Goal: Information Seeking & Learning: Learn about a topic

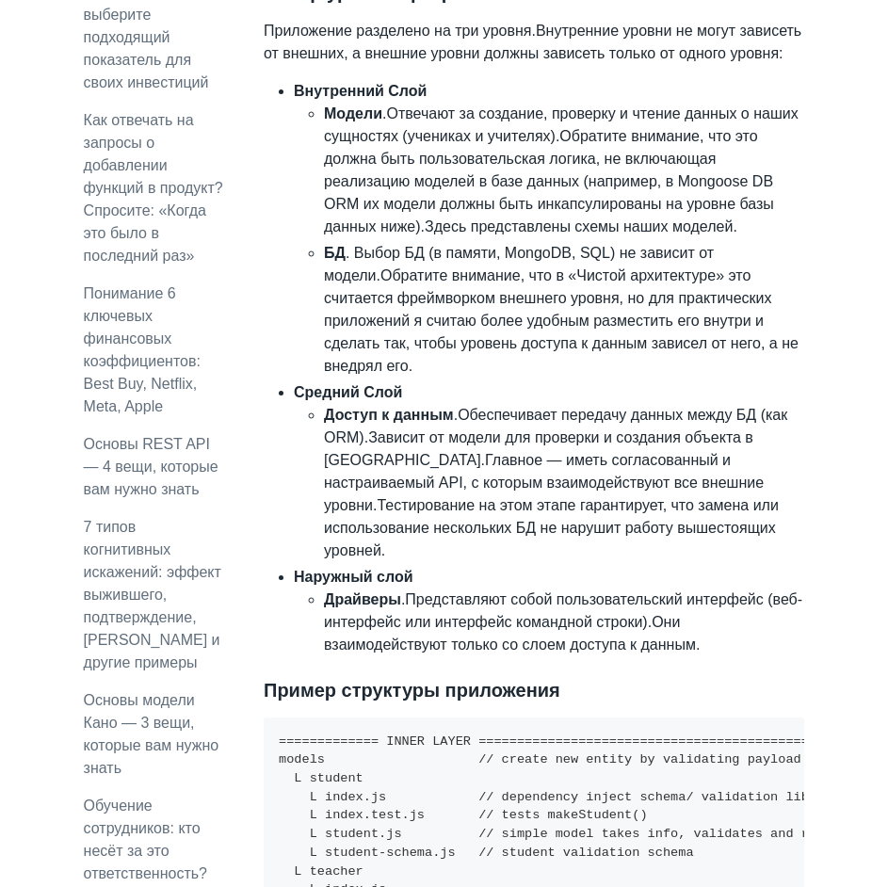
scroll to position [1536, 0]
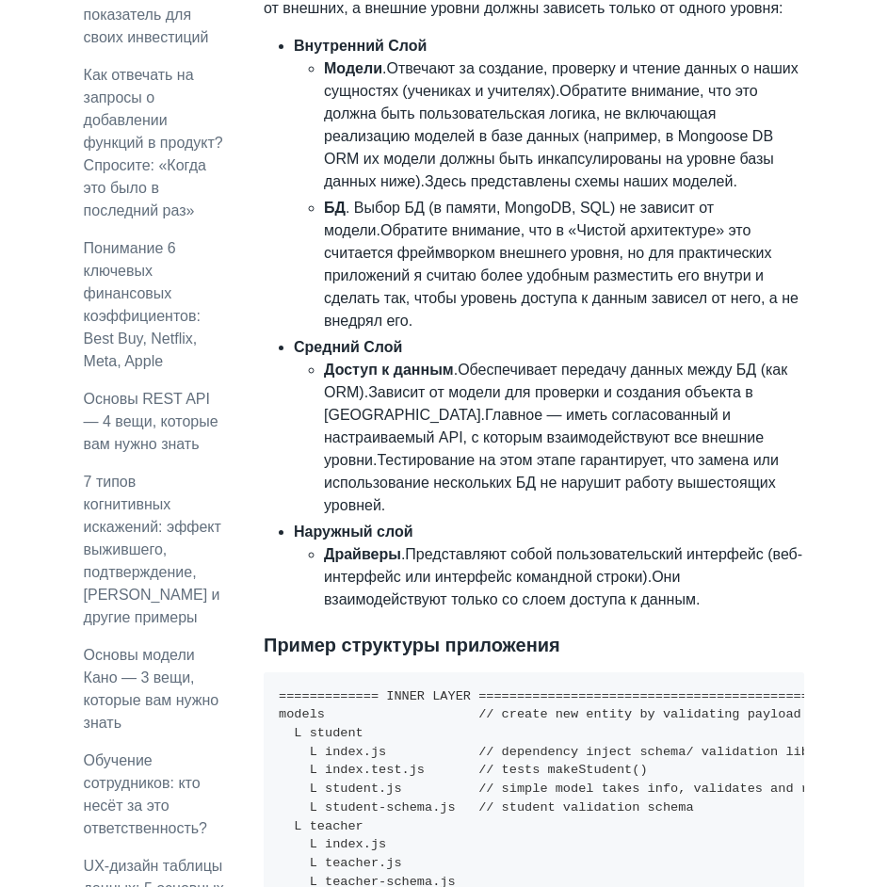
click at [737, 633] on h3 "Пример структуры приложения" at bounding box center [534, 645] width 540 height 24
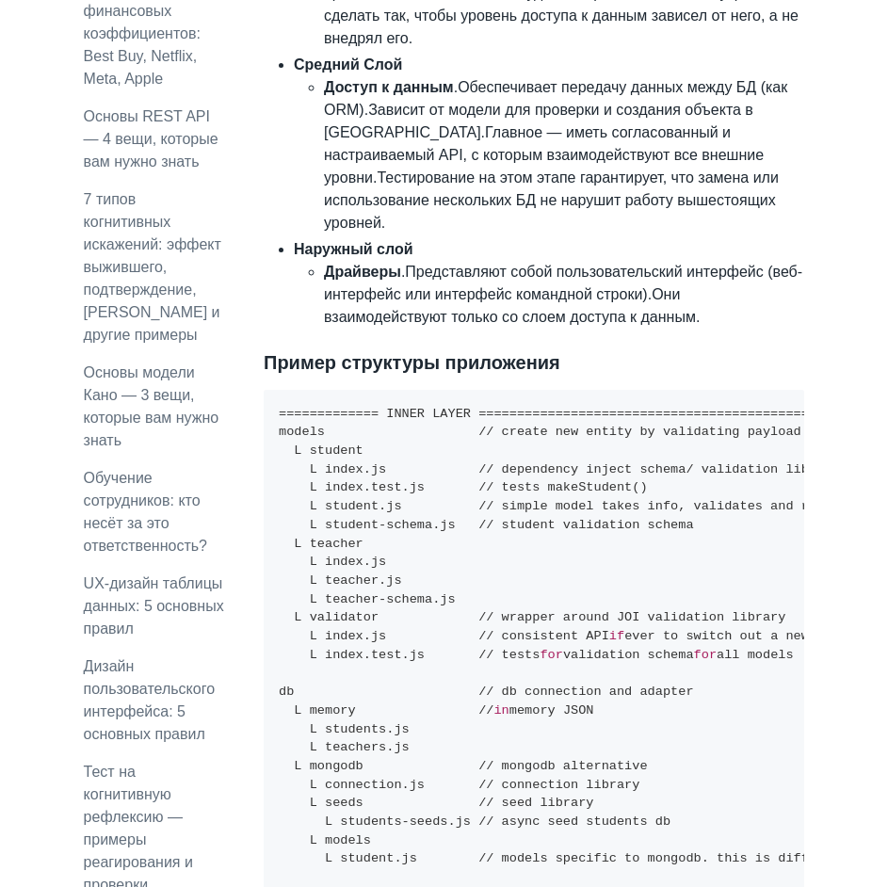
scroll to position [1841, 0]
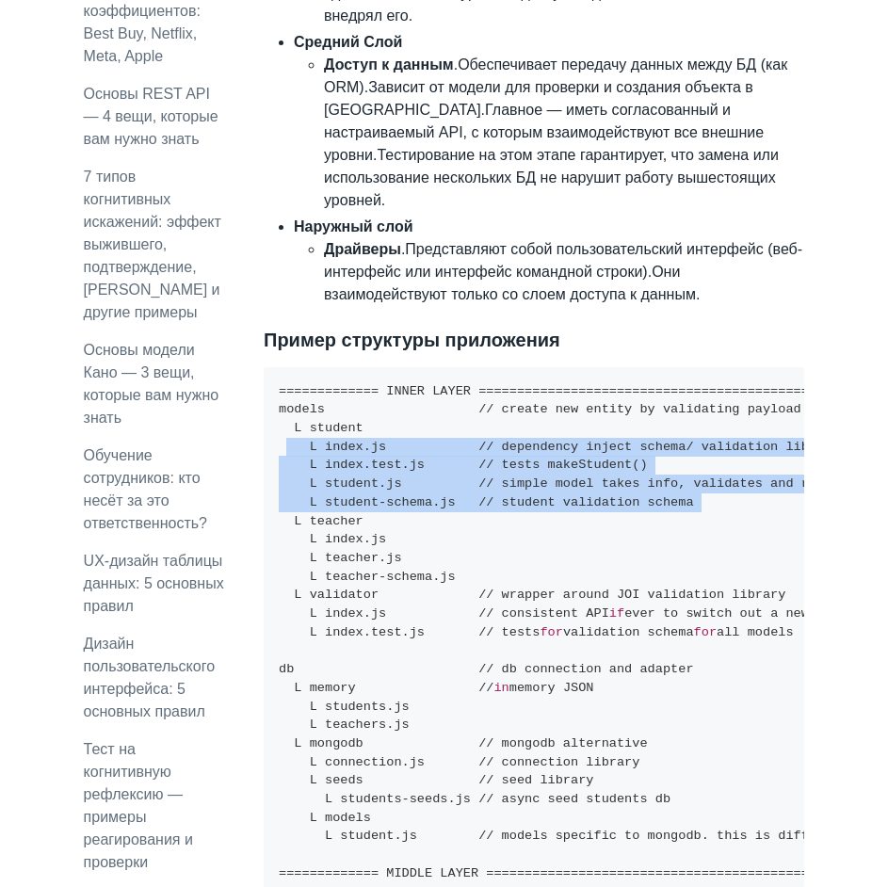
drag, startPoint x: 660, startPoint y: 430, endPoint x: 269, endPoint y: 375, distance: 394.6
click at [269, 375] on pre "============= INNER LAYER =====================================================…" at bounding box center [534, 827] width 540 height 921
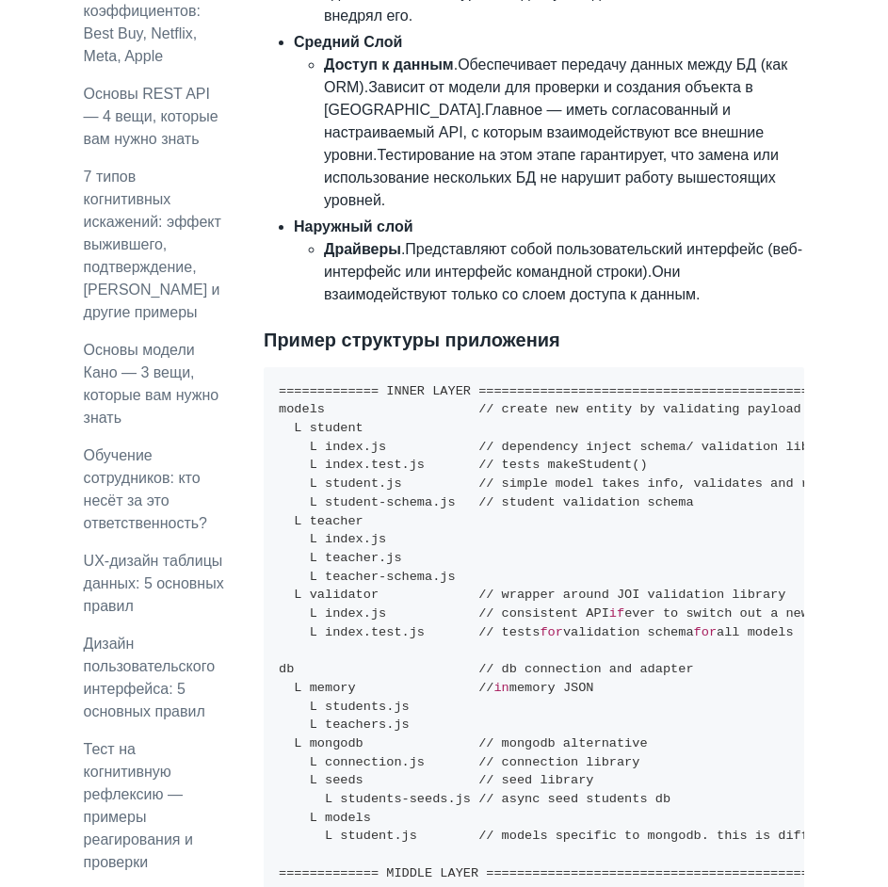
click at [553, 446] on pre "============= INNER LAYER =====================================================…" at bounding box center [534, 827] width 540 height 921
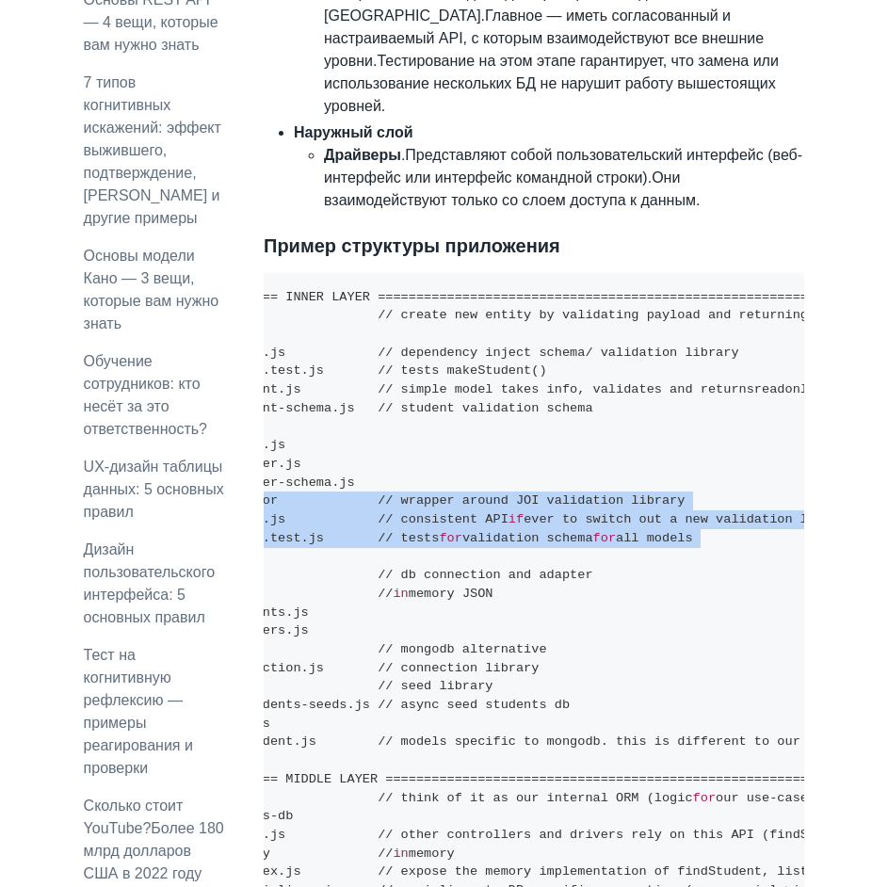
scroll to position [0, 169]
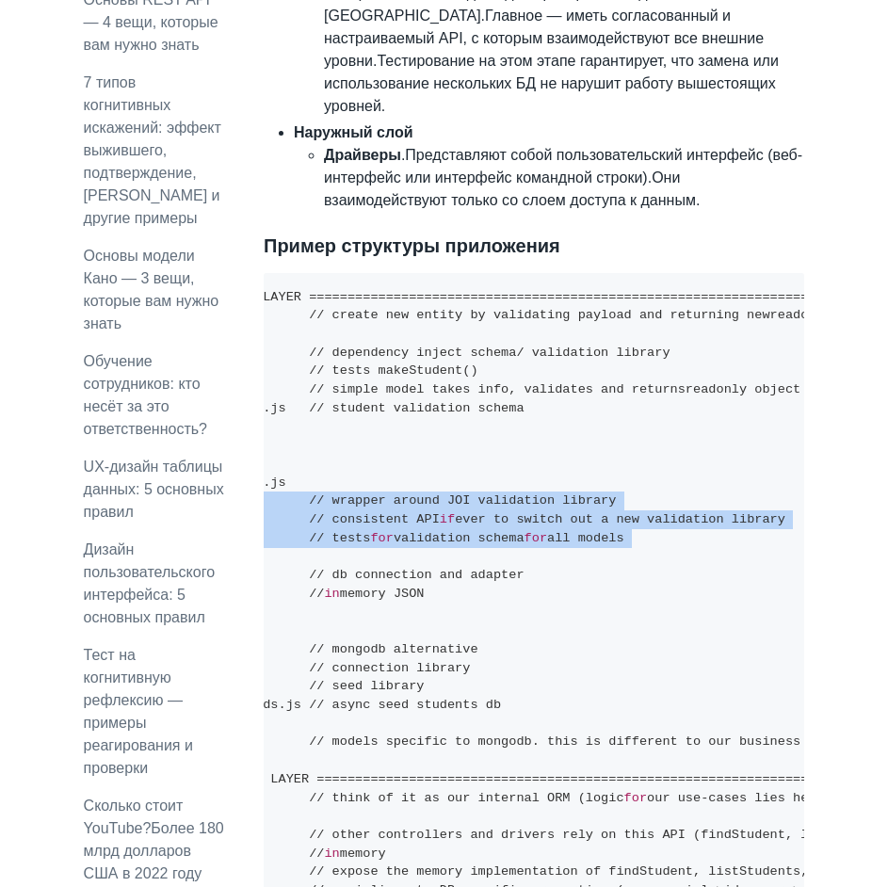
drag, startPoint x: 292, startPoint y: 433, endPoint x: 730, endPoint y: 474, distance: 440.6
click at [732, 473] on pre "============= INNER LAYER =====================================================…" at bounding box center [534, 733] width 540 height 921
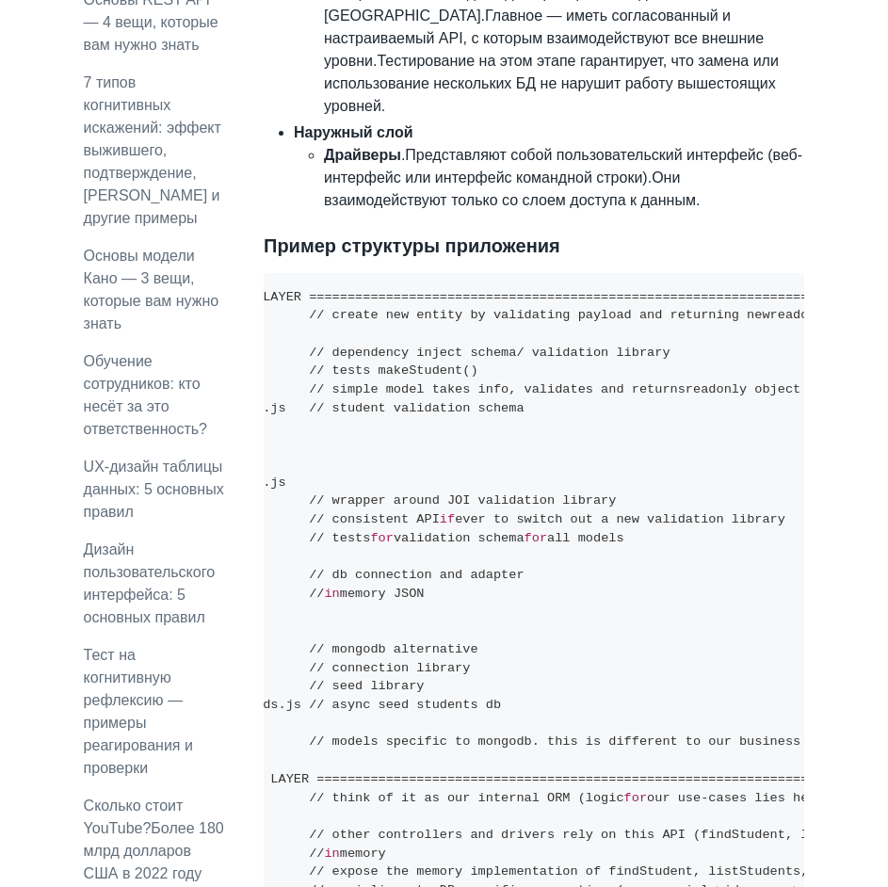
click at [361, 692] on pre "============= INNER LAYER =====================================================…" at bounding box center [534, 733] width 540 height 921
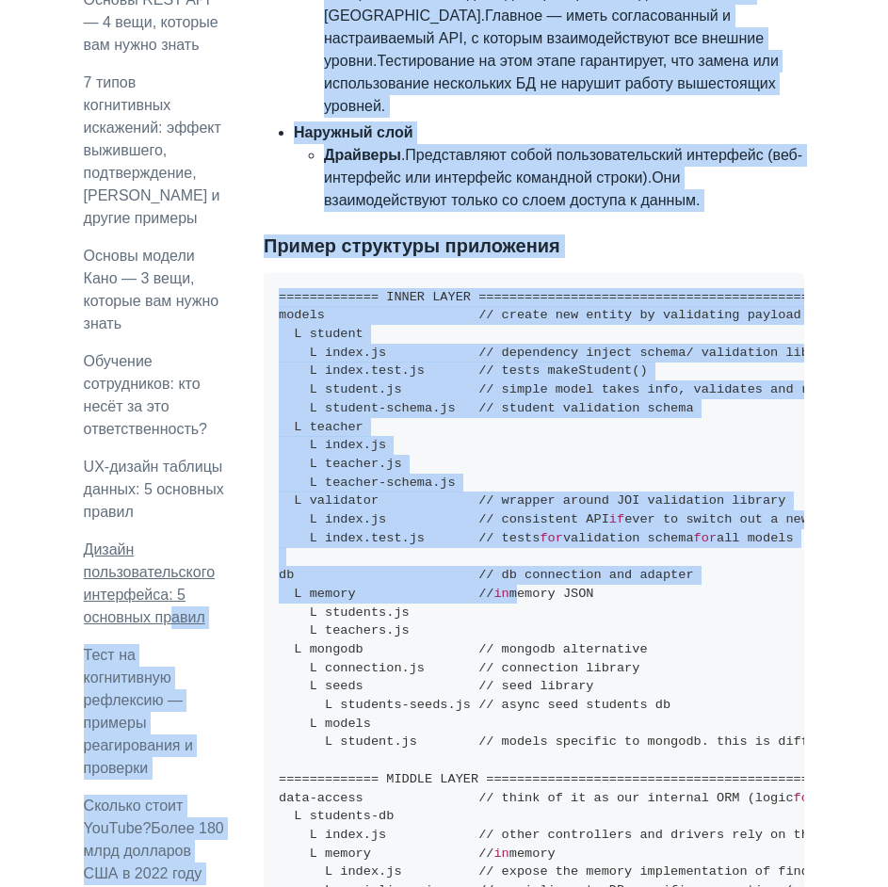
drag, startPoint x: 334, startPoint y: 530, endPoint x: 173, endPoint y: 521, distance: 161.2
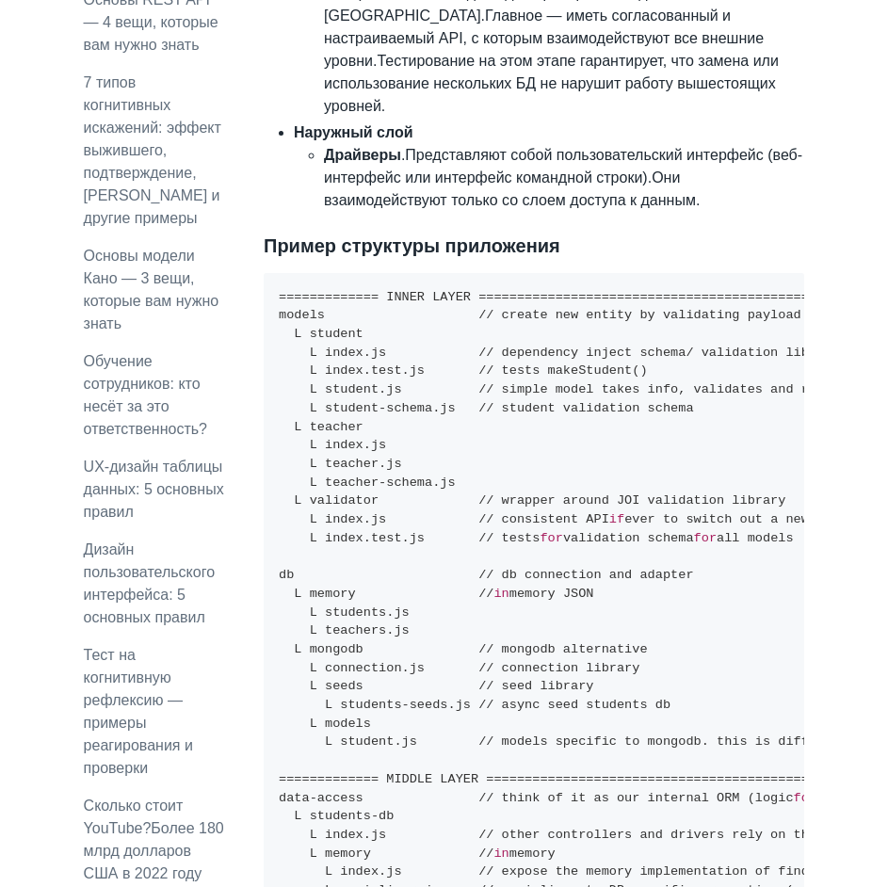
click at [463, 603] on code "============= INNER LAYER =====================================================…" at bounding box center [797, 733] width 1036 height 886
drag, startPoint x: 308, startPoint y: 431, endPoint x: 362, endPoint y: 434, distance: 54.7
click at [368, 433] on code "============= INNER LAYER =====================================================…" at bounding box center [797, 733] width 1036 height 886
copy code "validator"
drag, startPoint x: 483, startPoint y: 429, endPoint x: 744, endPoint y: 427, distance: 260.7
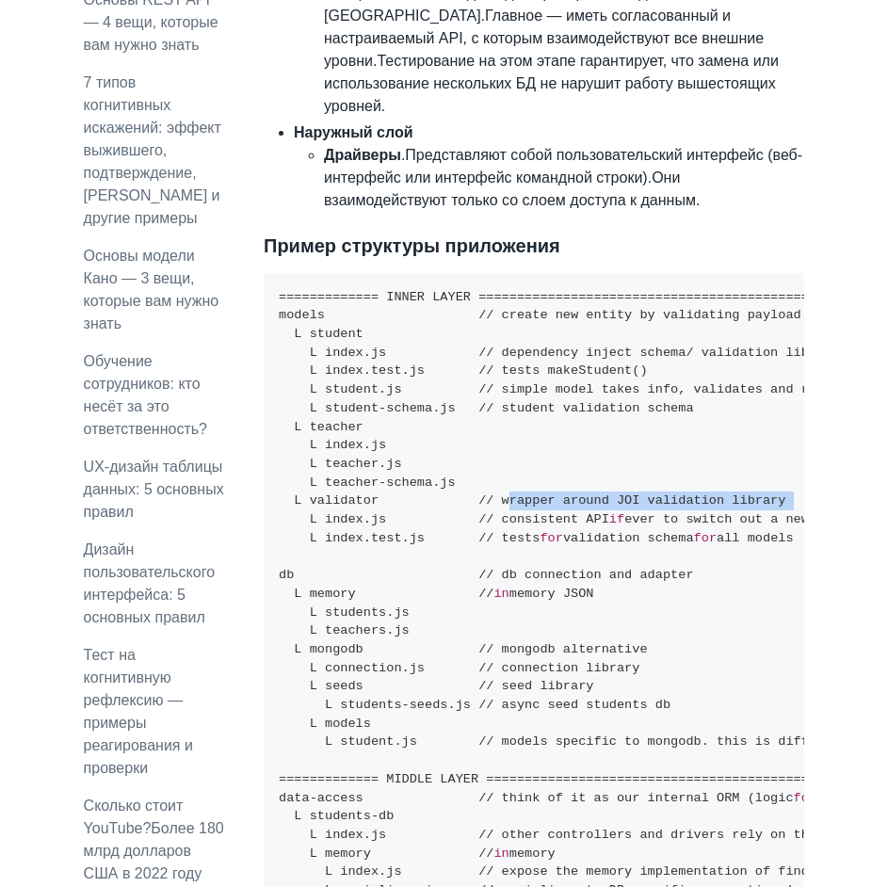
click at [744, 427] on pre "============= INNER LAYER =====================================================…" at bounding box center [534, 733] width 540 height 921
click at [502, 467] on code "============= INNER LAYER =====================================================…" at bounding box center [797, 733] width 1036 height 886
drag, startPoint x: 306, startPoint y: 434, endPoint x: 340, endPoint y: 438, distance: 34.1
click at [365, 433] on code "============= INNER LAYER =====================================================…" at bounding box center [797, 733] width 1036 height 886
copy code "validato"
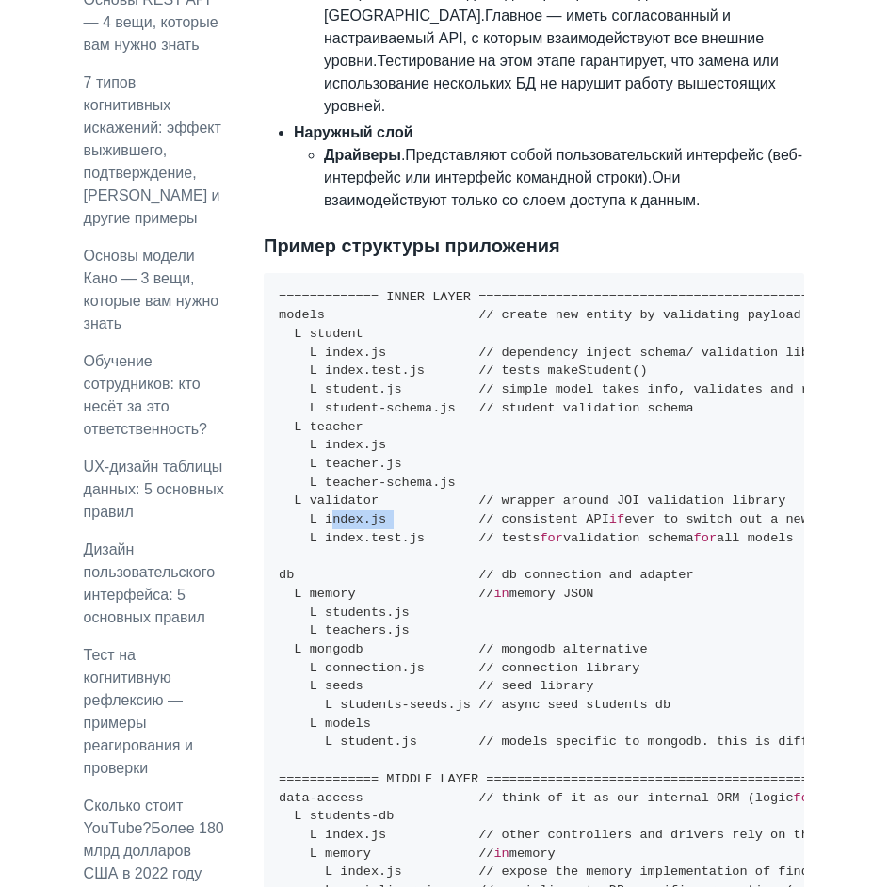
drag, startPoint x: 321, startPoint y: 447, endPoint x: 375, endPoint y: 448, distance: 53.7
click at [375, 448] on code "============= INNER LAYER =====================================================…" at bounding box center [797, 733] width 1036 height 886
copy code "index.js"
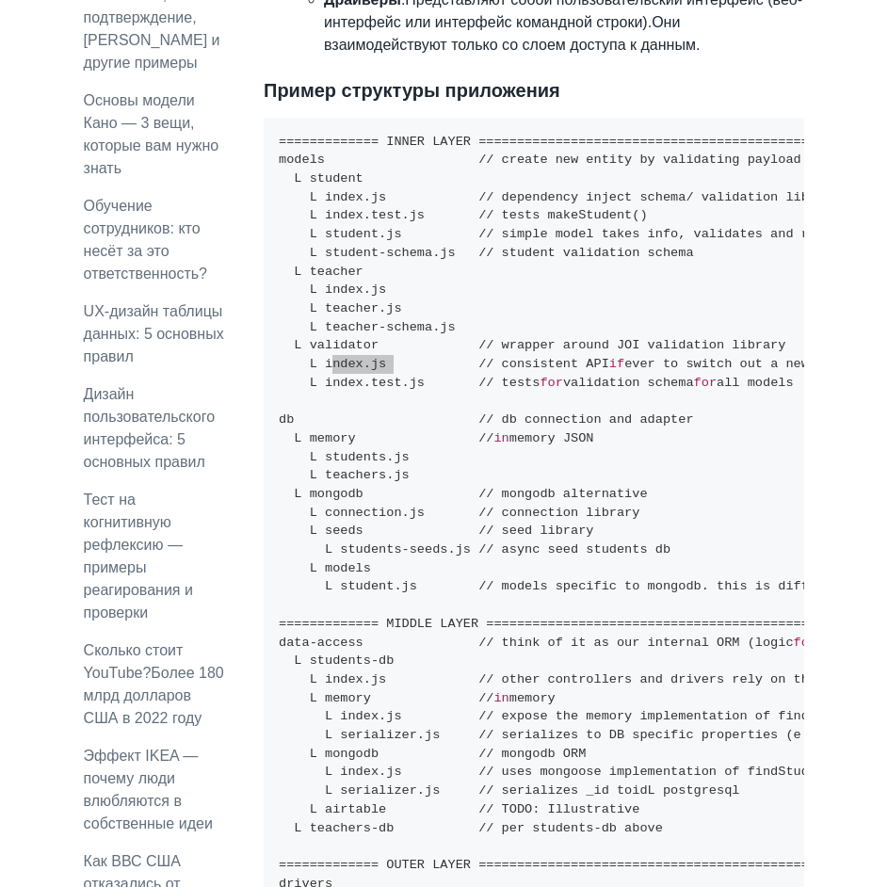
scroll to position [2124, 0]
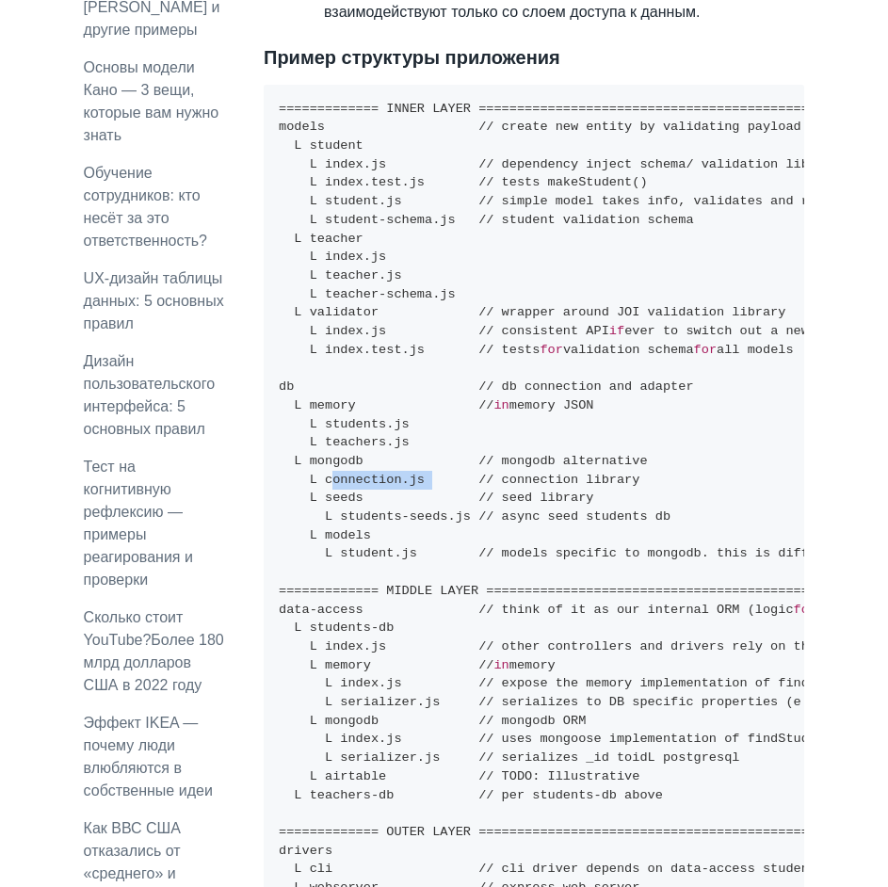
drag, startPoint x: 321, startPoint y: 412, endPoint x: 411, endPoint y: 415, distance: 90.4
click at [411, 415] on code "============= INNER LAYER =====================================================…" at bounding box center [797, 545] width 1036 height 886
copy code "connection.js"
drag, startPoint x: 328, startPoint y: 433, endPoint x: 355, endPoint y: 431, distance: 27.4
click at [355, 431] on code "============= INNER LAYER =====================================================…" at bounding box center [797, 545] width 1036 height 886
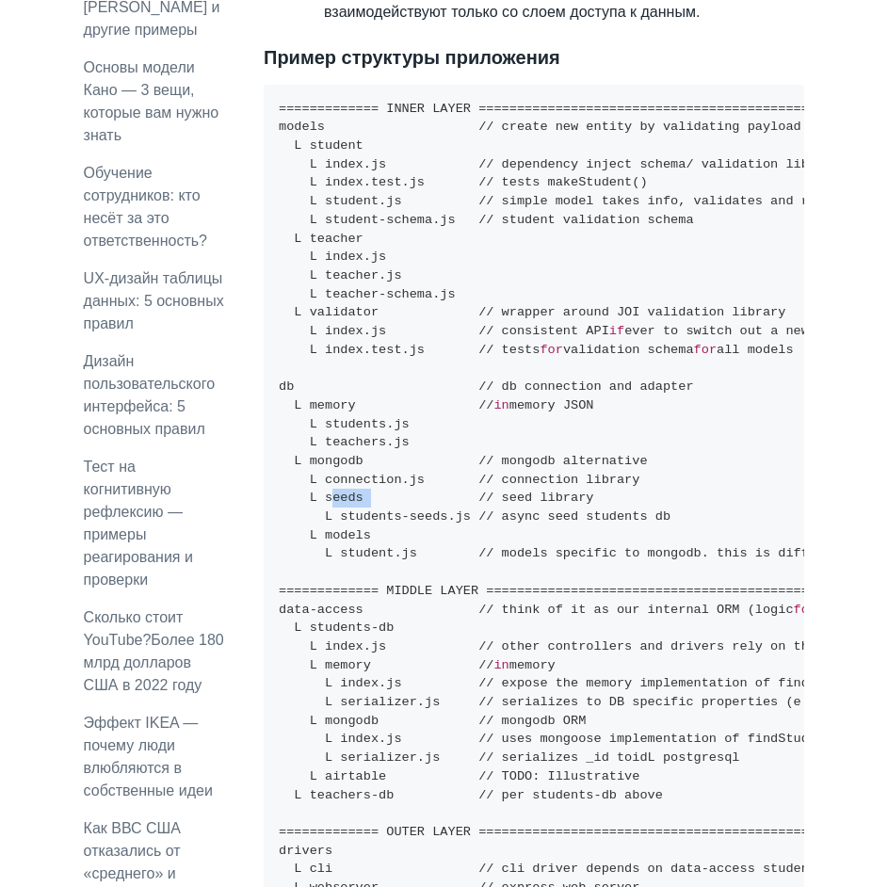
copy code "seeds"
drag, startPoint x: 389, startPoint y: 446, endPoint x: 454, endPoint y: 446, distance: 64.9
click at [454, 446] on code "============= INNER LAYER =====================================================…" at bounding box center [797, 545] width 1036 height 886
copy code "-seeds.js"
drag, startPoint x: 334, startPoint y: 464, endPoint x: 361, endPoint y: 464, distance: 26.4
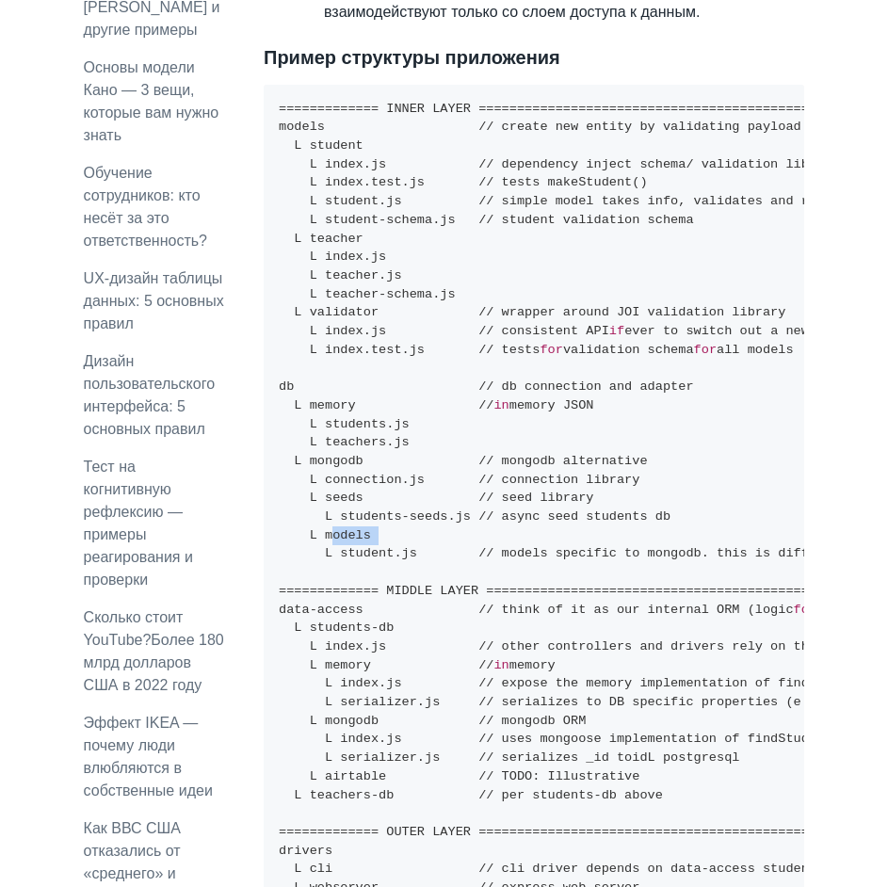
click at [361, 464] on code "============= INNER LAYER =====================================================…" at bounding box center [797, 545] width 1036 height 886
copy code "models"
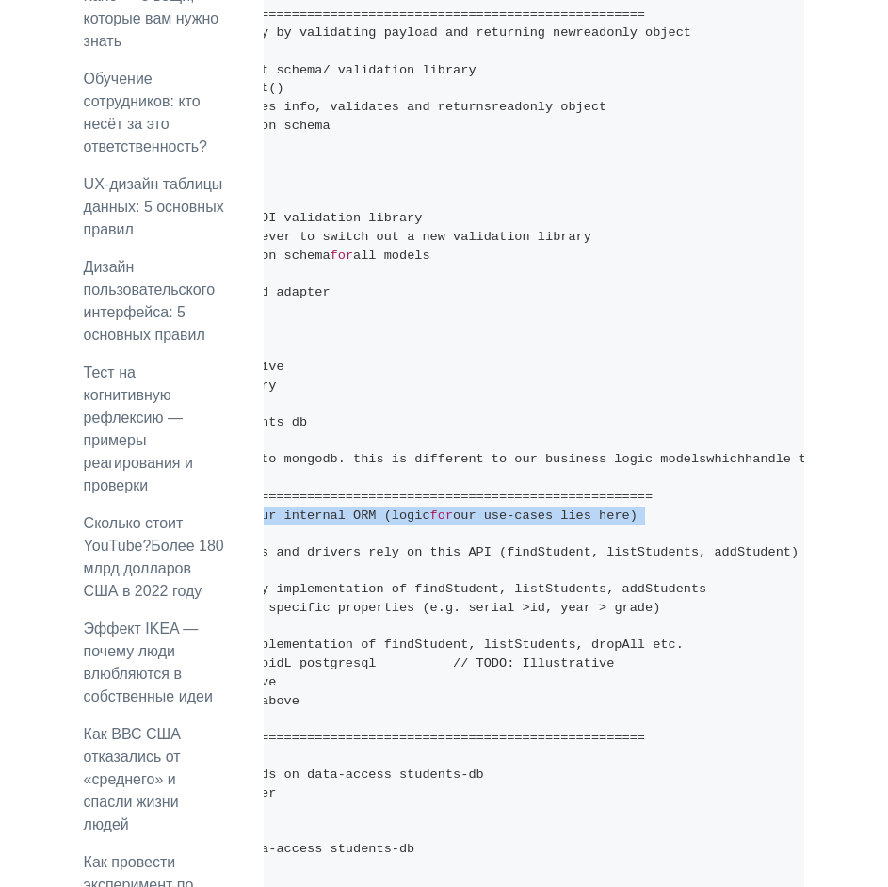
scroll to position [0, 454]
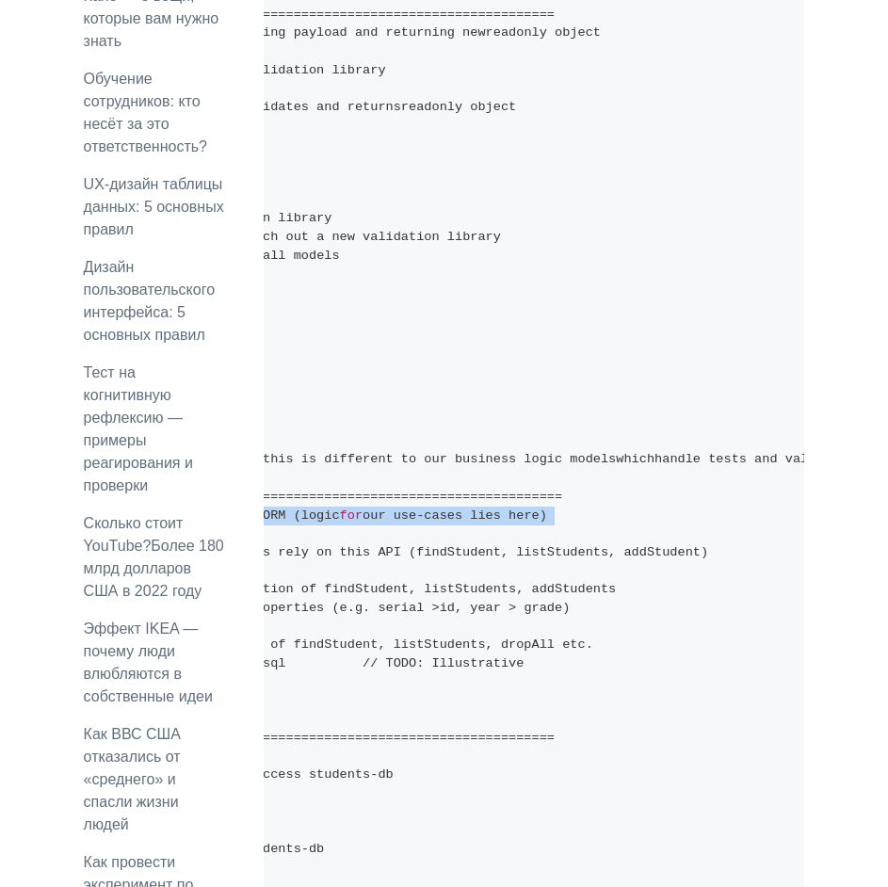
drag, startPoint x: 484, startPoint y: 451, endPoint x: 681, endPoint y: 446, distance: 196.8
click at [681, 446] on pre "============= INNER LAYER =====================================================…" at bounding box center [534, 451] width 540 height 921
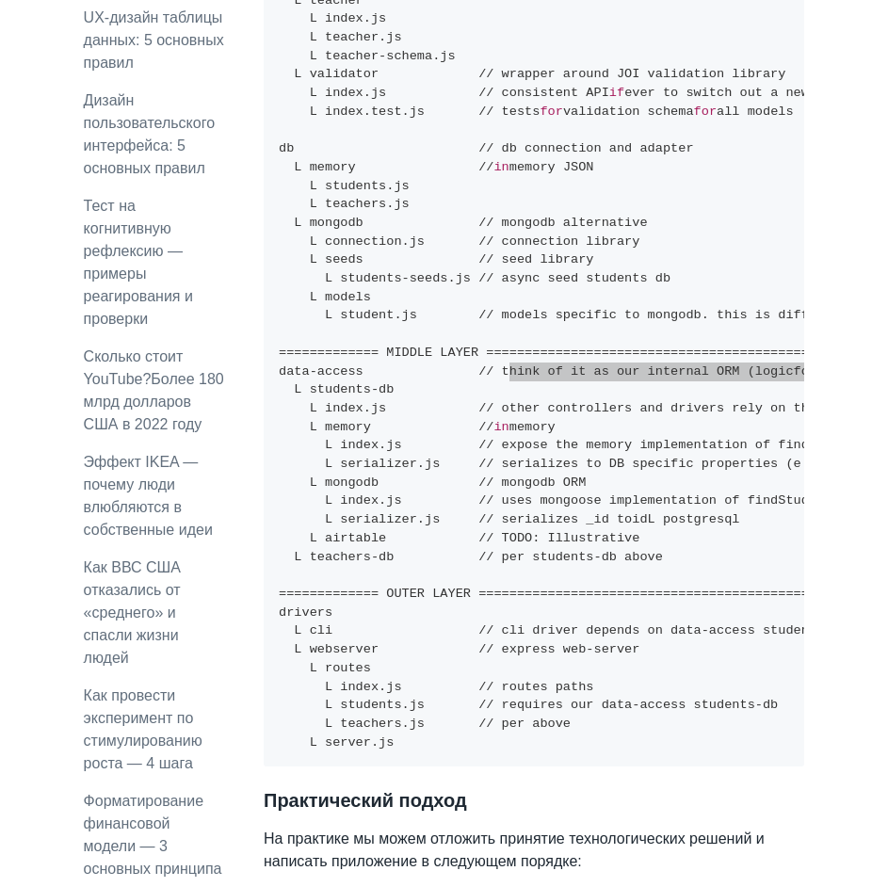
scroll to position [2452, 0]
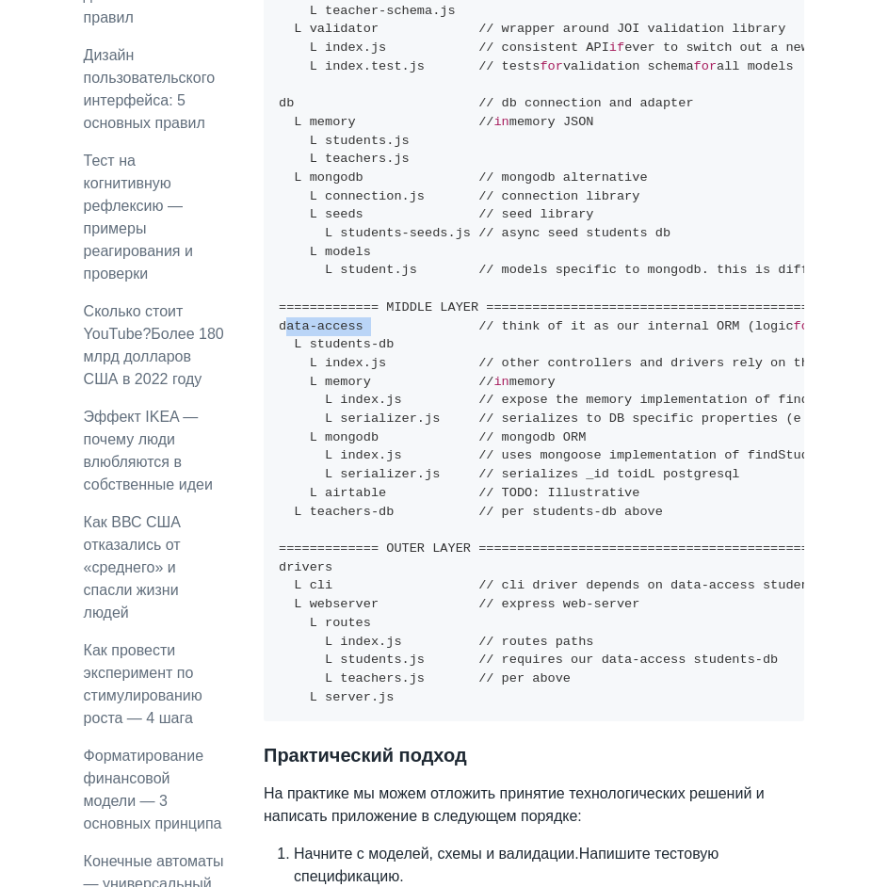
drag, startPoint x: 277, startPoint y: 256, endPoint x: 360, endPoint y: 258, distance: 82.9
click at [360, 258] on pre "============= INNER LAYER =====================================================…" at bounding box center [534, 261] width 540 height 921
copy code "data-access"
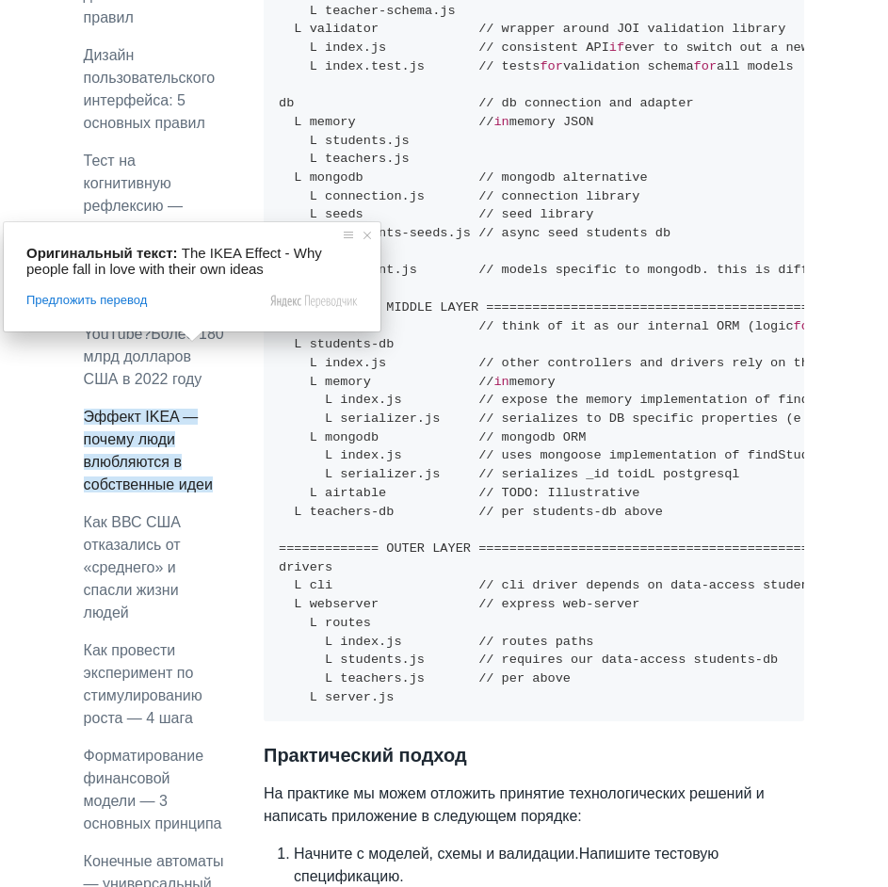
click at [425, 484] on pre "============= INNER LAYER =====================================================…" at bounding box center [534, 261] width 540 height 921
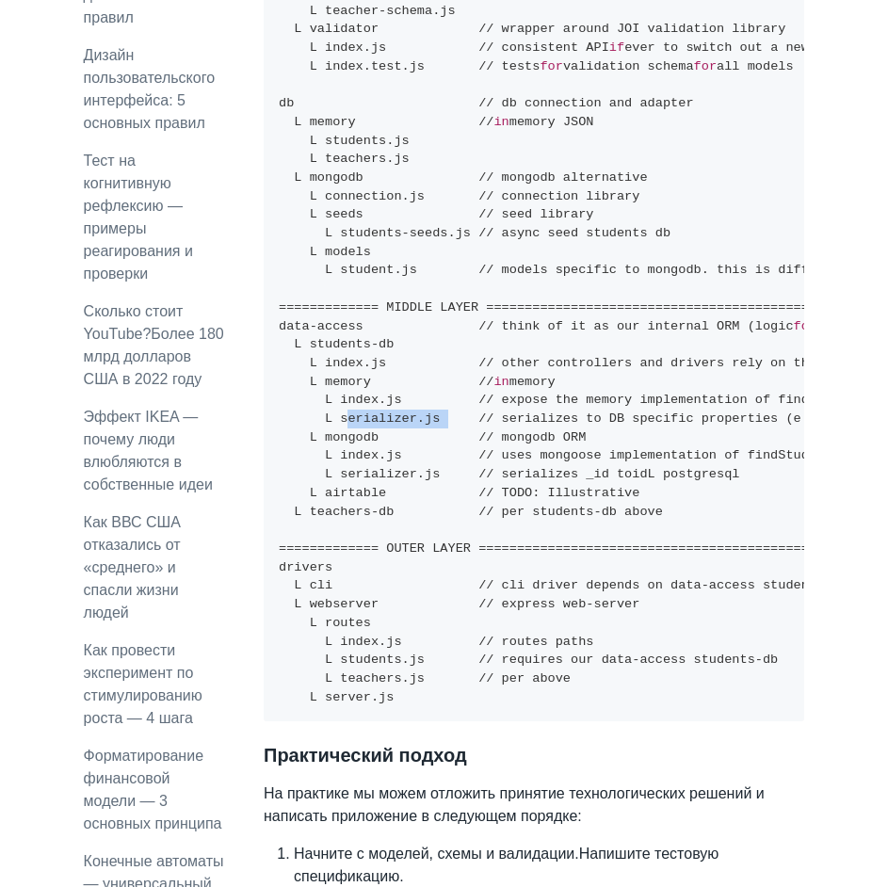
drag, startPoint x: 334, startPoint y: 346, endPoint x: 425, endPoint y: 346, distance: 91.3
click at [425, 346] on code "============= INNER LAYER =====================================================…" at bounding box center [797, 261] width 1036 height 886
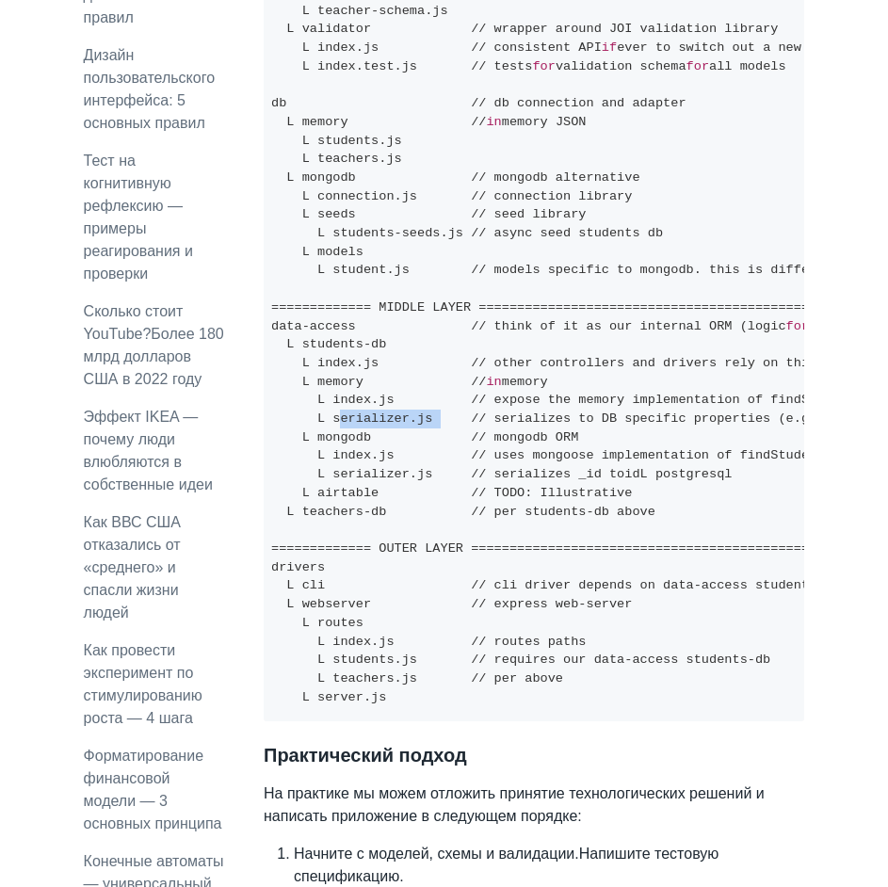
scroll to position [0, 0]
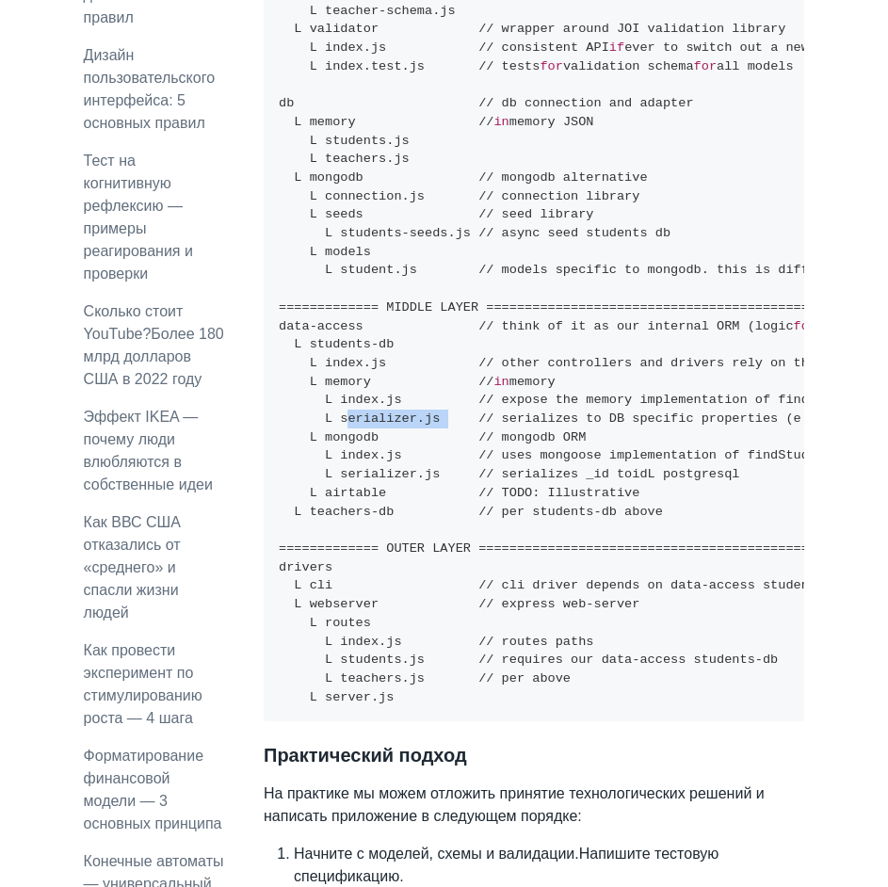
copy code "serializer.js"
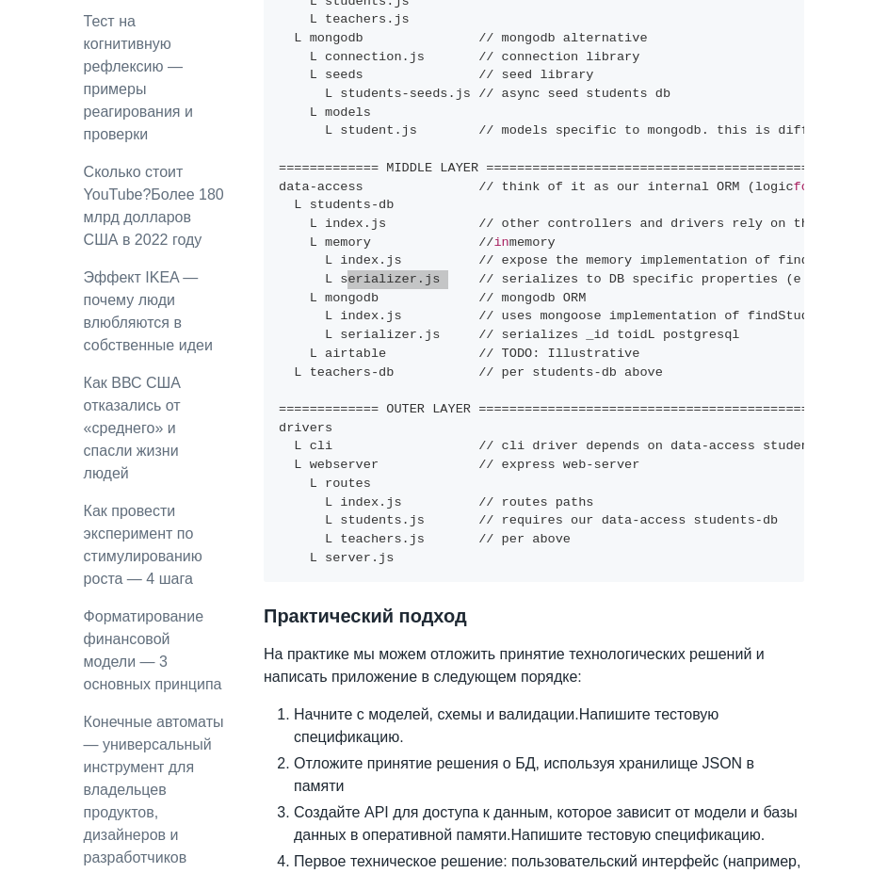
scroll to position [2452, 0]
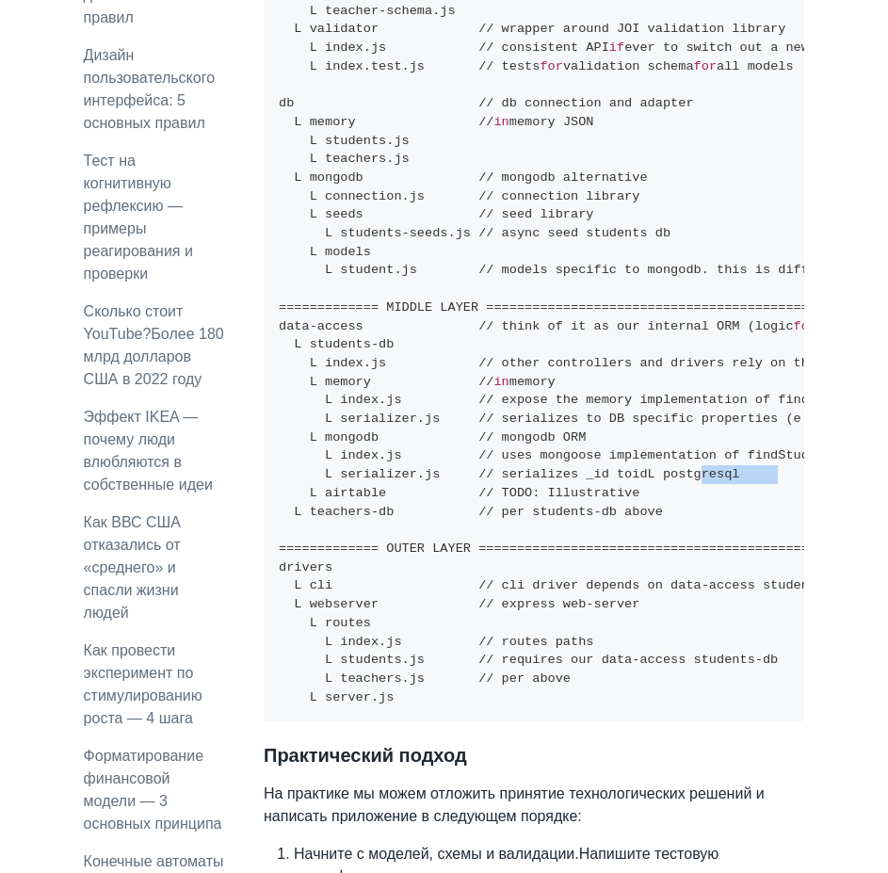
drag, startPoint x: 390, startPoint y: 424, endPoint x: 322, endPoint y: 421, distance: 67.8
click at [322, 421] on code "============= INNER LAYER =====================================================…" at bounding box center [797, 261] width 1036 height 886
copy code "postgresql"
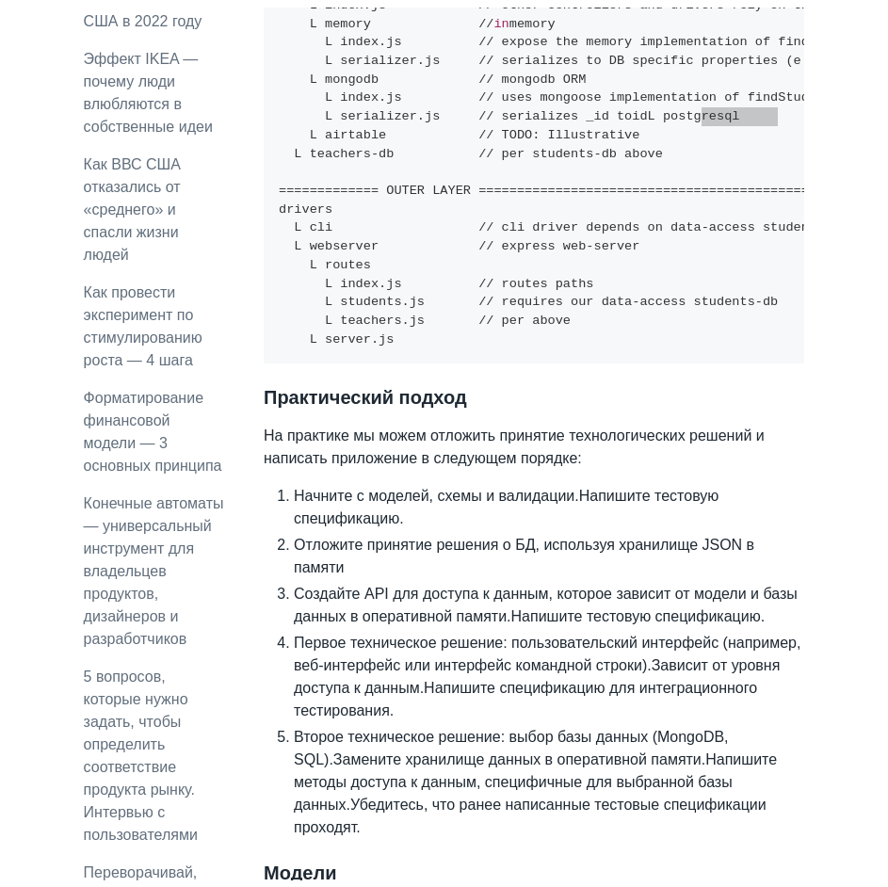
scroll to position [3017, 0]
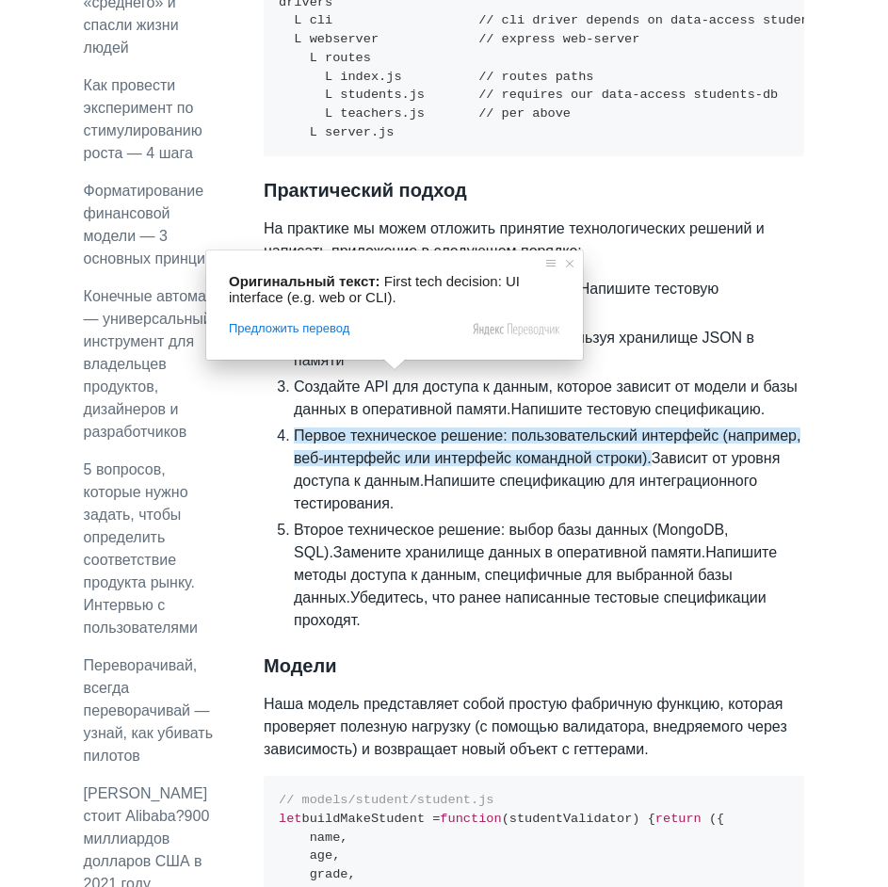
click at [477, 473] on ya-tr-span "Напишите спецификацию для интеграционного тестирования." at bounding box center [525, 492] width 463 height 39
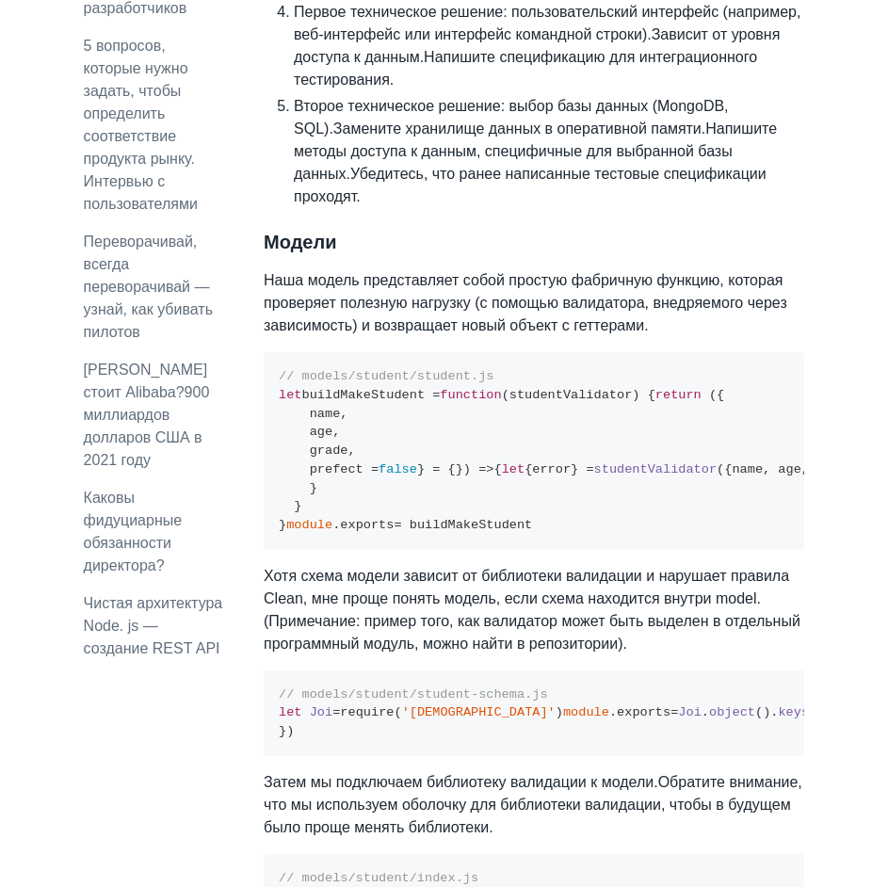
scroll to position [3488, 0]
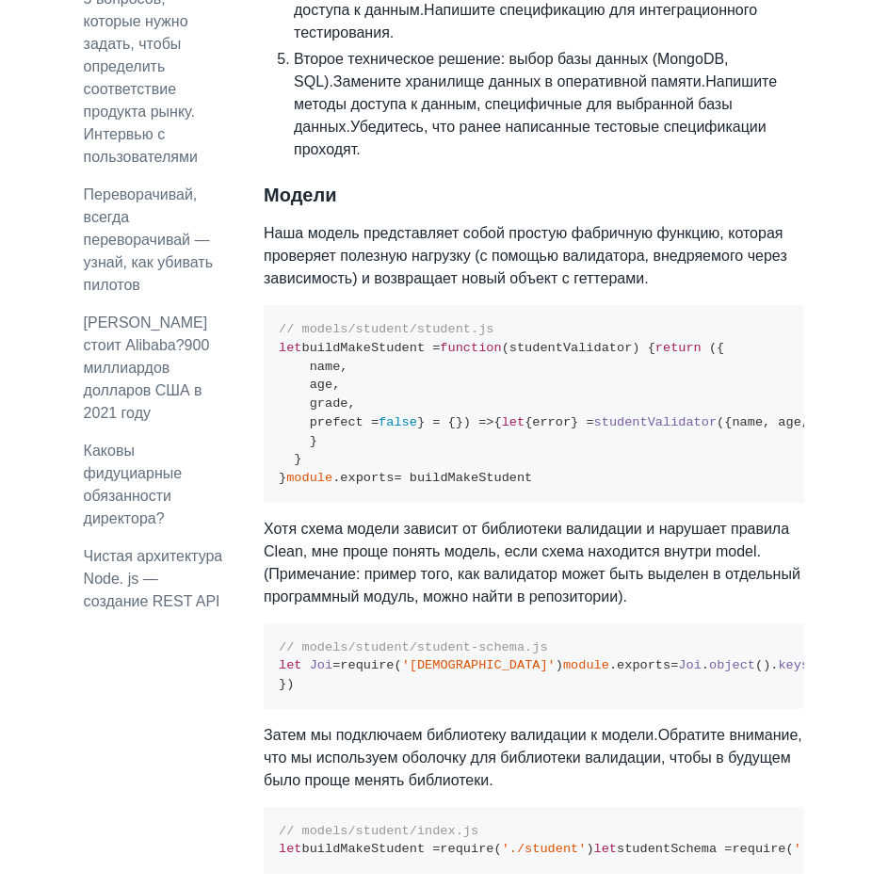
click at [567, 469] on pre "// models/student/student.js let buildMakeStudent = function ( studentValidator…" at bounding box center [534, 403] width 540 height 197
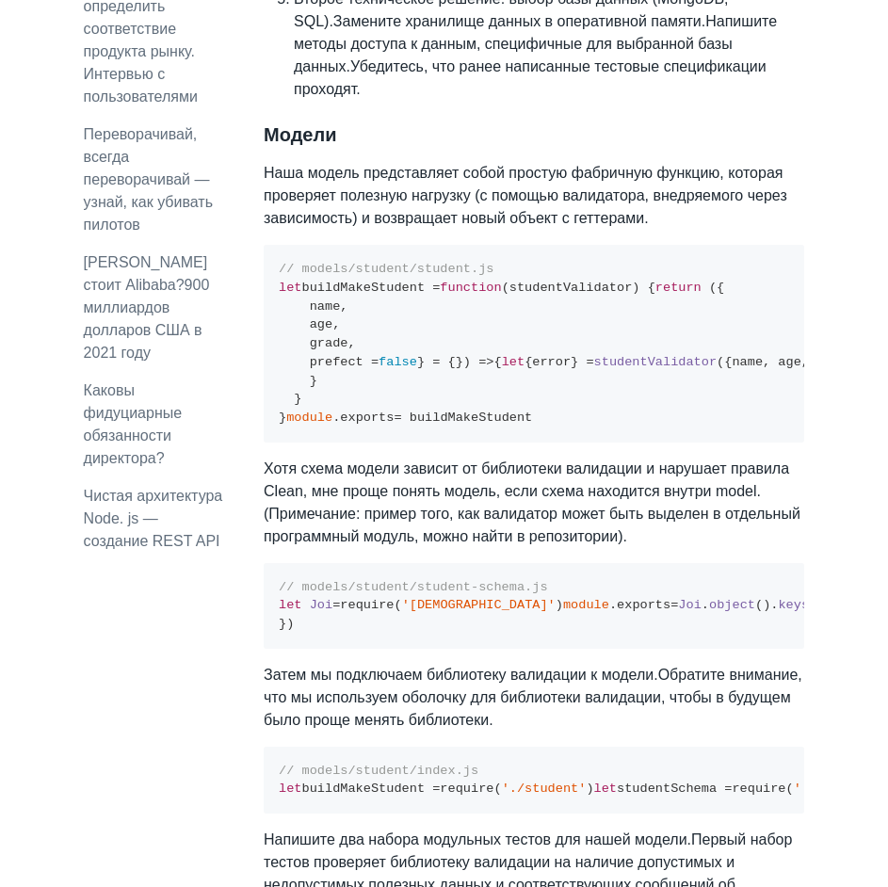
scroll to position [3582, 0]
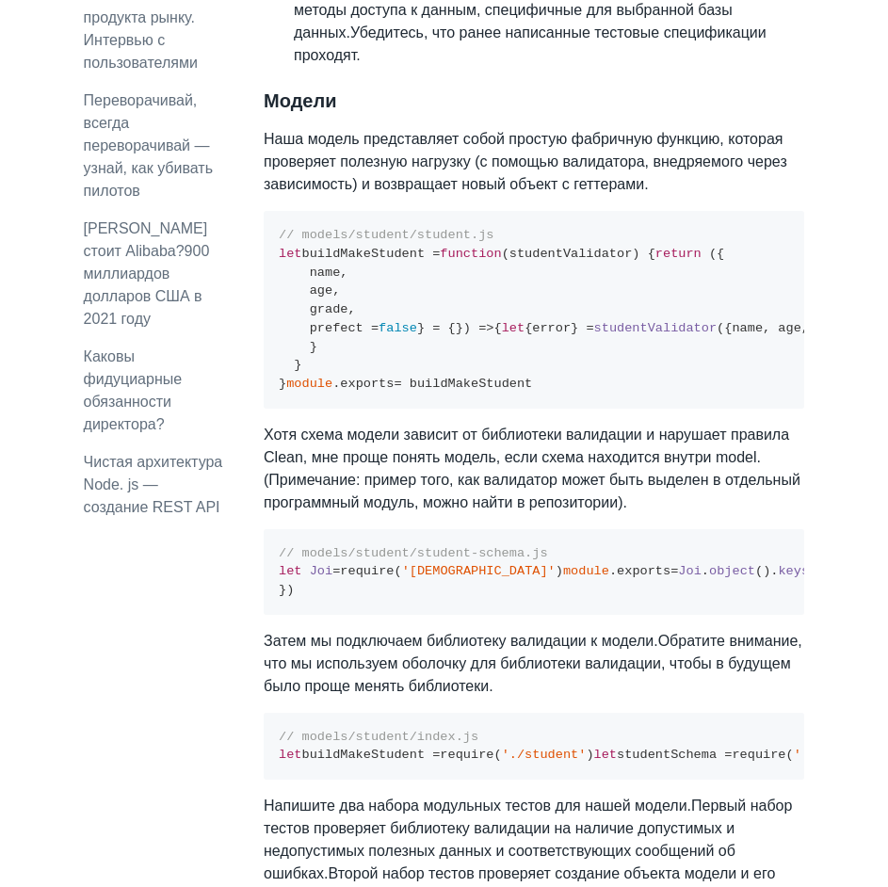
drag, startPoint x: 538, startPoint y: 525, endPoint x: 279, endPoint y: 166, distance: 443.6
click at [279, 211] on pre "// models/student/student.js let buildMakeStudent = function ( studentValidator…" at bounding box center [534, 309] width 540 height 197
click at [457, 408] on pre "// models/student/student.js let buildMakeStudent = function ( studentValidator…" at bounding box center [534, 309] width 540 height 197
click at [522, 465] on ya-tr-span "Хотя схема модели зависит от библиотеки валидации и нарушает правила Clean, мне…" at bounding box center [526, 445] width 525 height 39
click at [429, 465] on ya-tr-span "Хотя схема модели зависит от библиотеки валидации и нарушает правила Clean, мне…" at bounding box center [526, 445] width 525 height 39
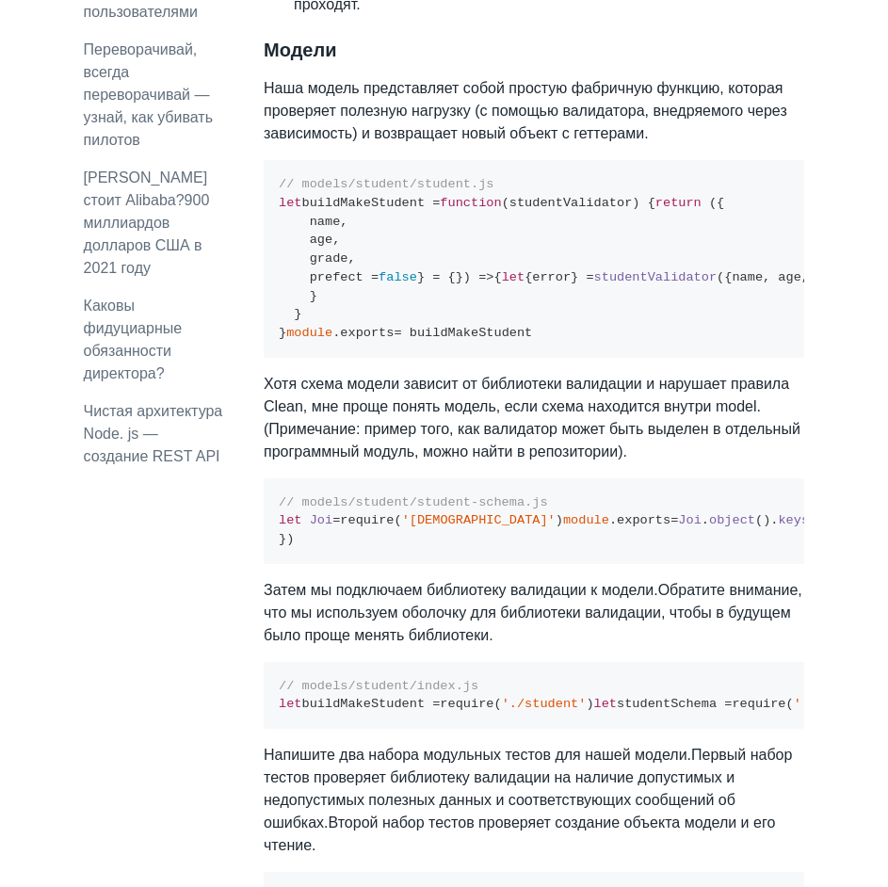
scroll to position [3676, 0]
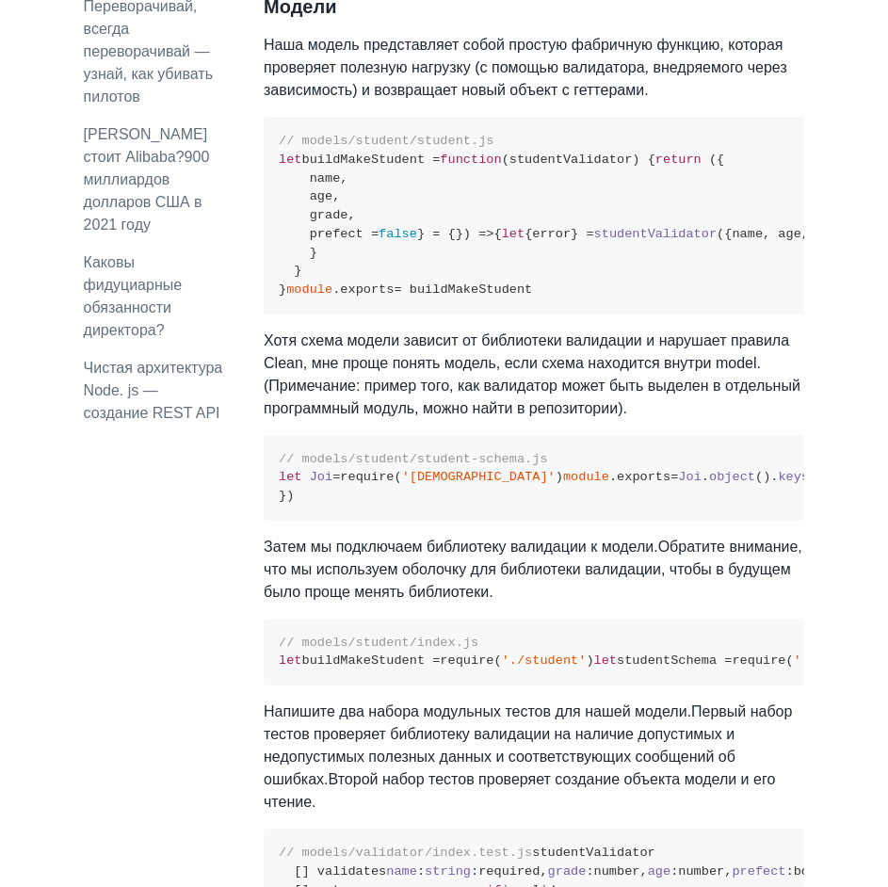
click at [621, 416] on ya-tr-span "(Примечание: пример того, как валидатор может быть выделен в отдельный программ…" at bounding box center [532, 396] width 537 height 39
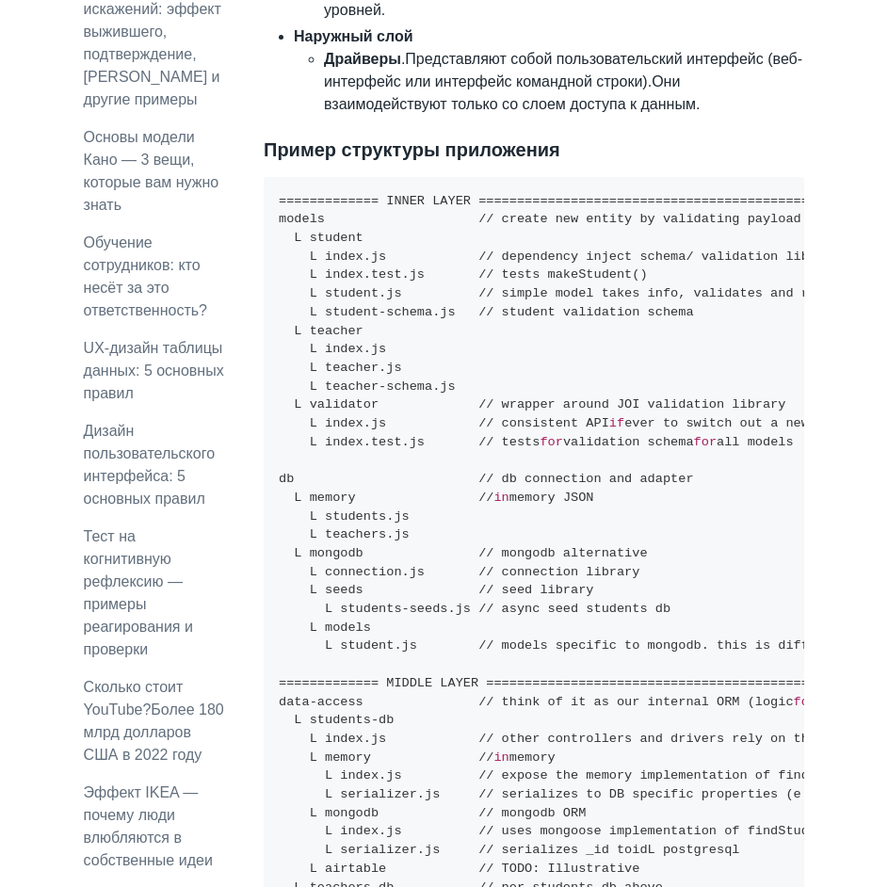
scroll to position [2076, 0]
drag, startPoint x: 371, startPoint y: 243, endPoint x: 441, endPoint y: 240, distance: 70.7
click at [441, 240] on code "============= INNER LAYER =====================================================…" at bounding box center [797, 638] width 1036 height 886
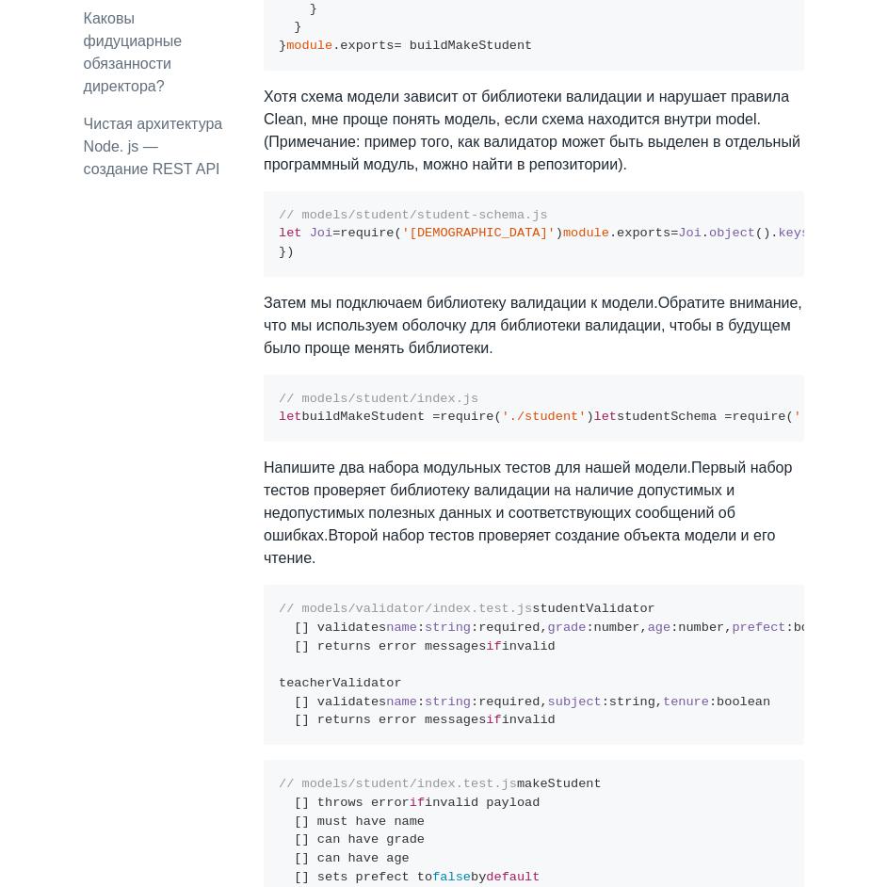
scroll to position [3958, 0]
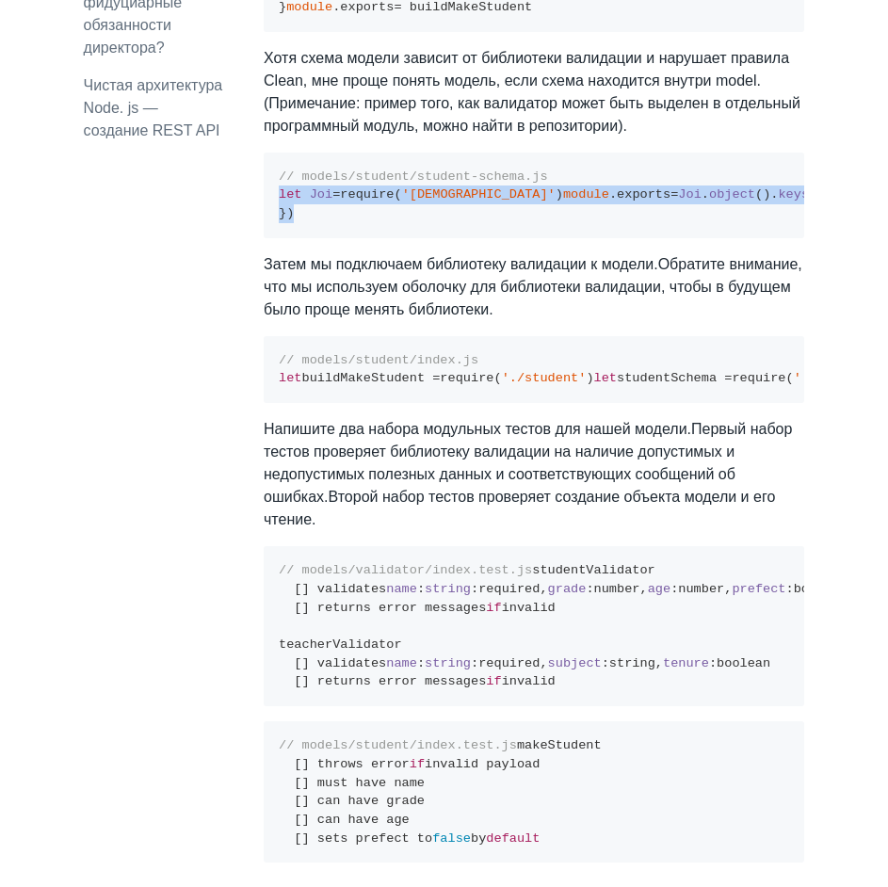
drag, startPoint x: 300, startPoint y: 461, endPoint x: 272, endPoint y: 341, distance: 123.8
click at [272, 238] on pre "// models/student/student-schema.js let Joi = require ( 'joi' ) module . export…" at bounding box center [534, 195] width 540 height 86
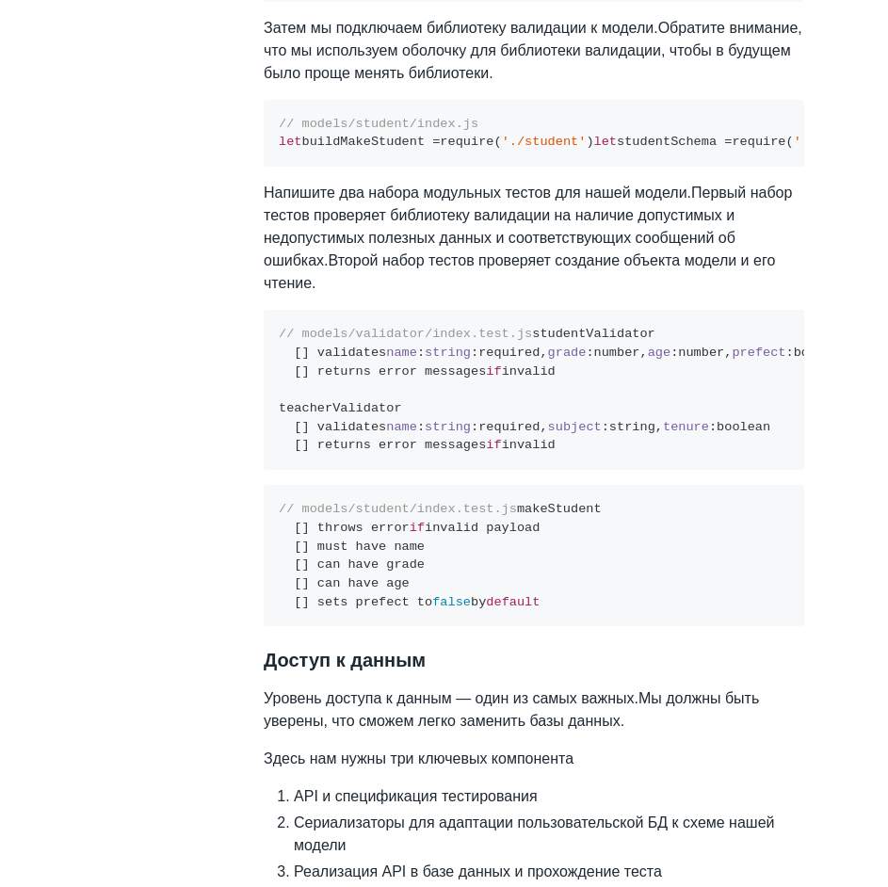
scroll to position [4241, 0]
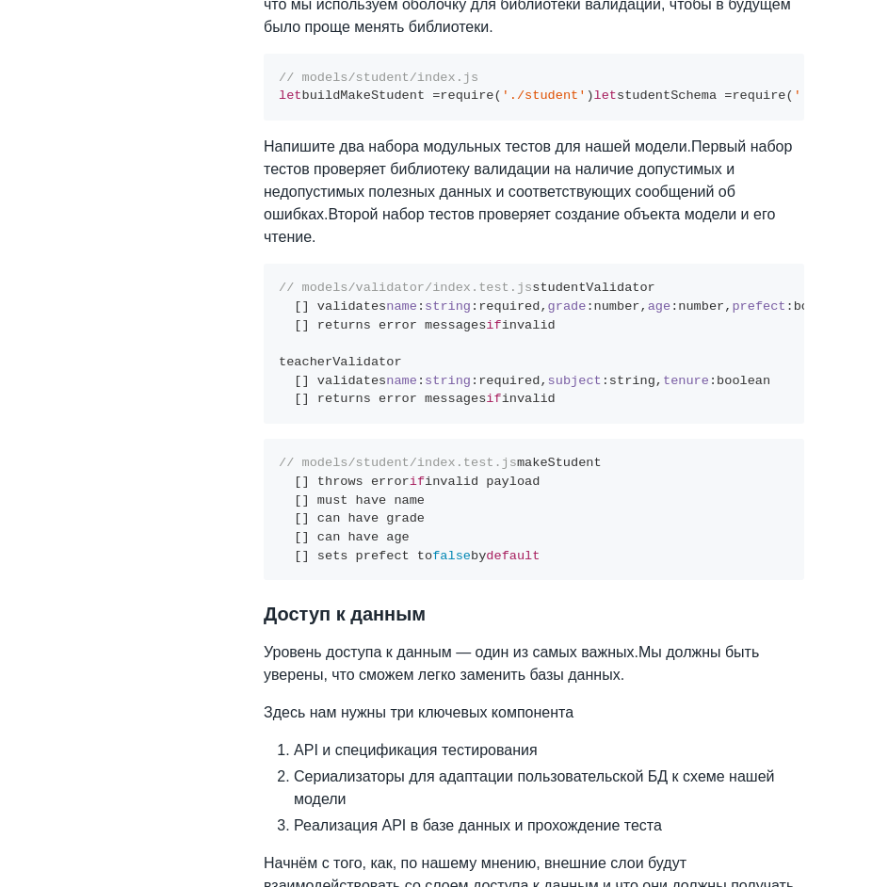
drag, startPoint x: 491, startPoint y: 458, endPoint x: 239, endPoint y: 348, distance: 275.3
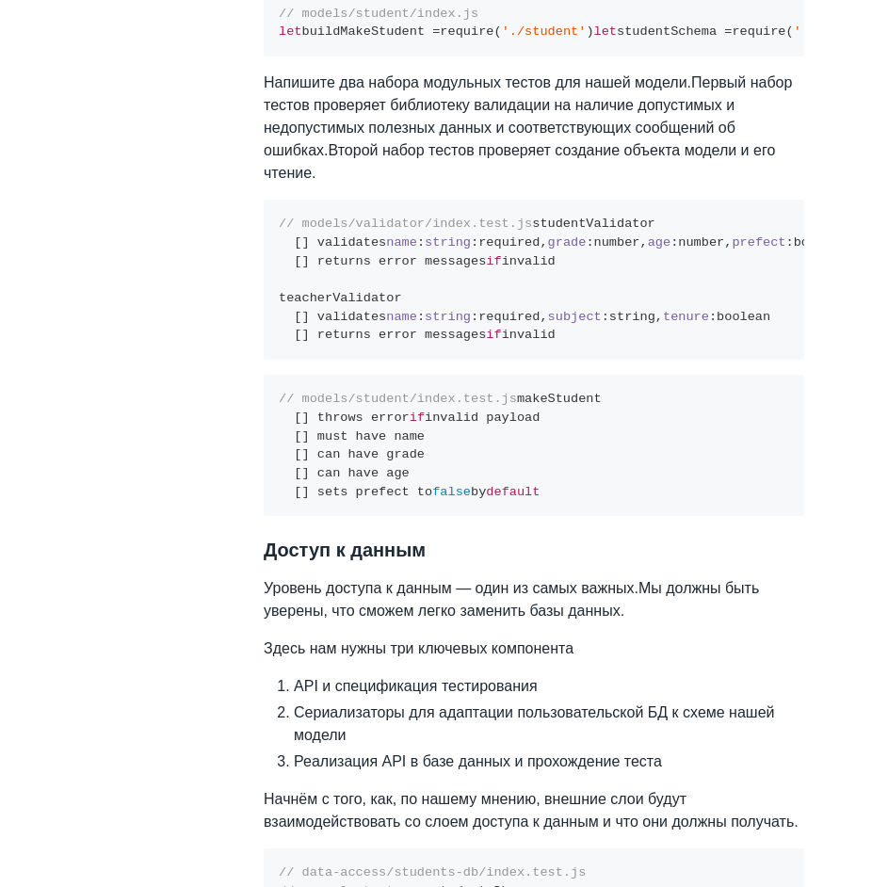
scroll to position [4335, 0]
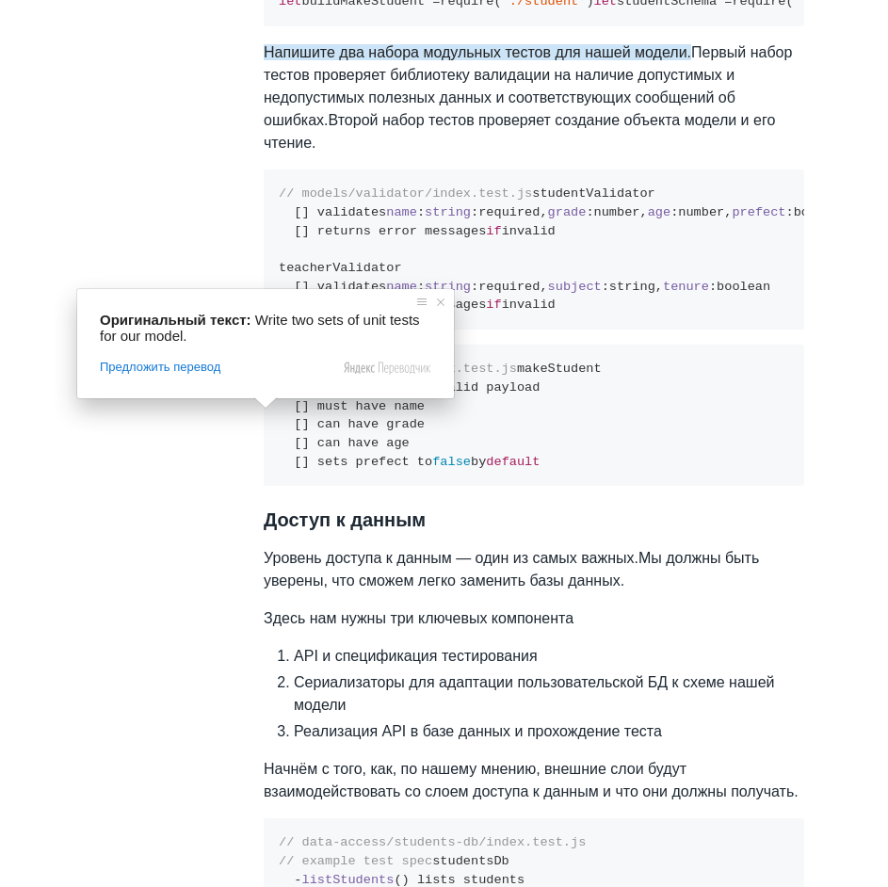
click at [464, 151] on ya-tr-span "Второй набор тестов проверяет создание объекта модели и его чтение." at bounding box center [519, 131] width 511 height 39
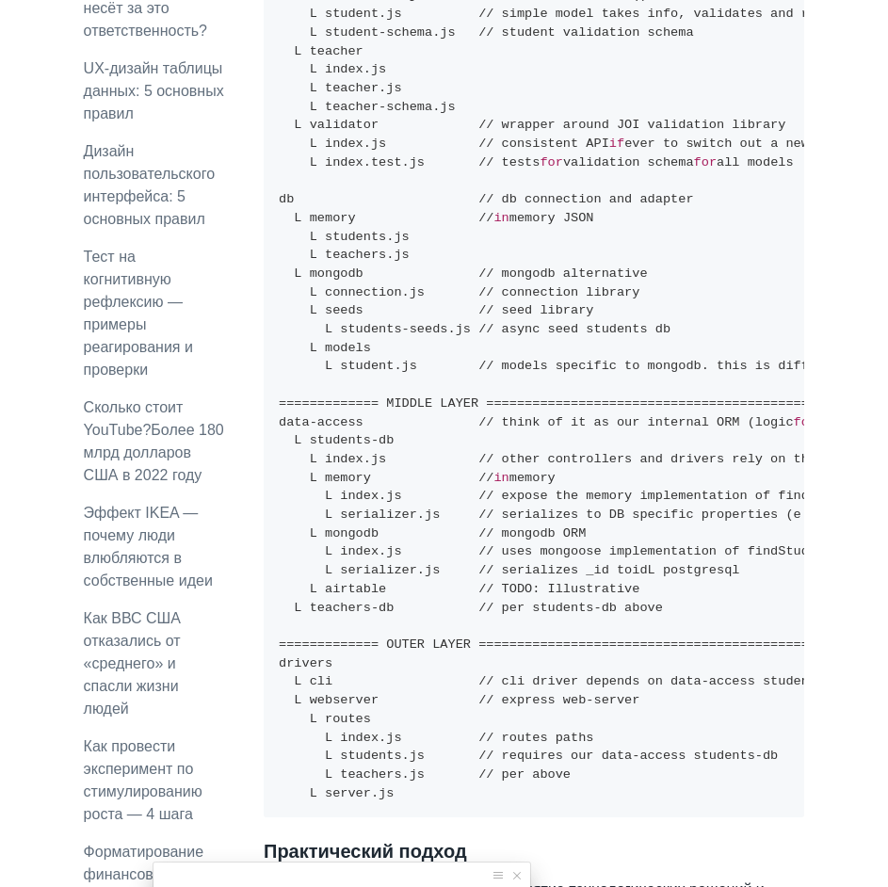
scroll to position [2076, 0]
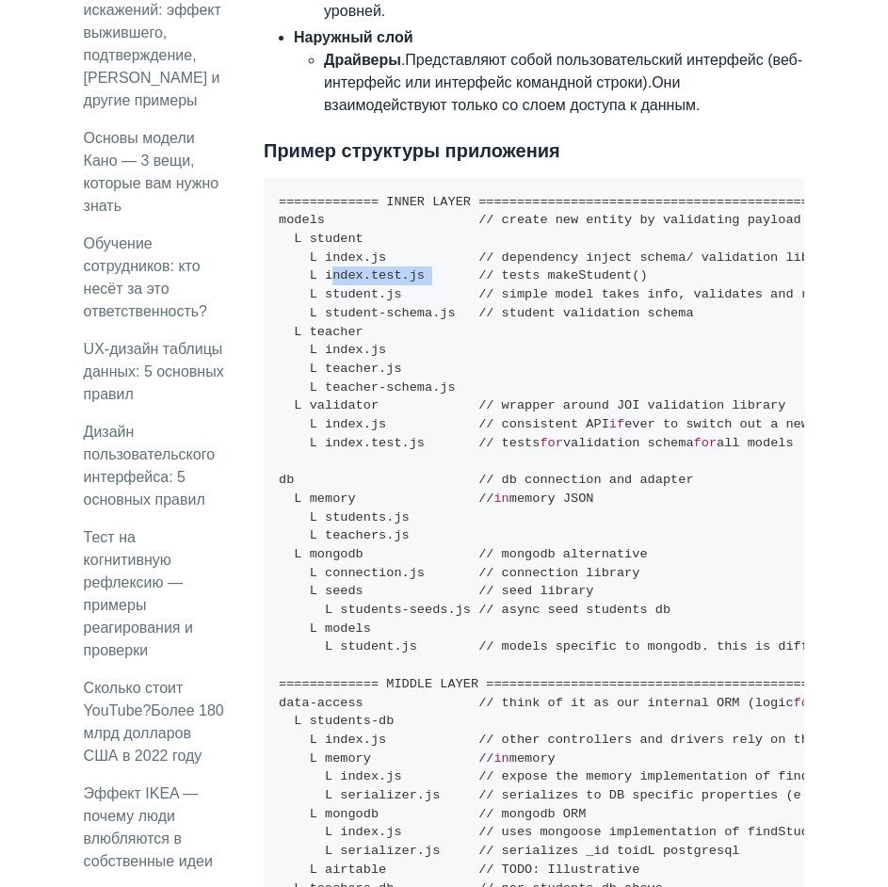
drag, startPoint x: 412, startPoint y: 208, endPoint x: 323, endPoint y: 208, distance: 89.4
click at [323, 208] on code "============= INNER LAYER =====================================================…" at bounding box center [797, 638] width 1036 height 886
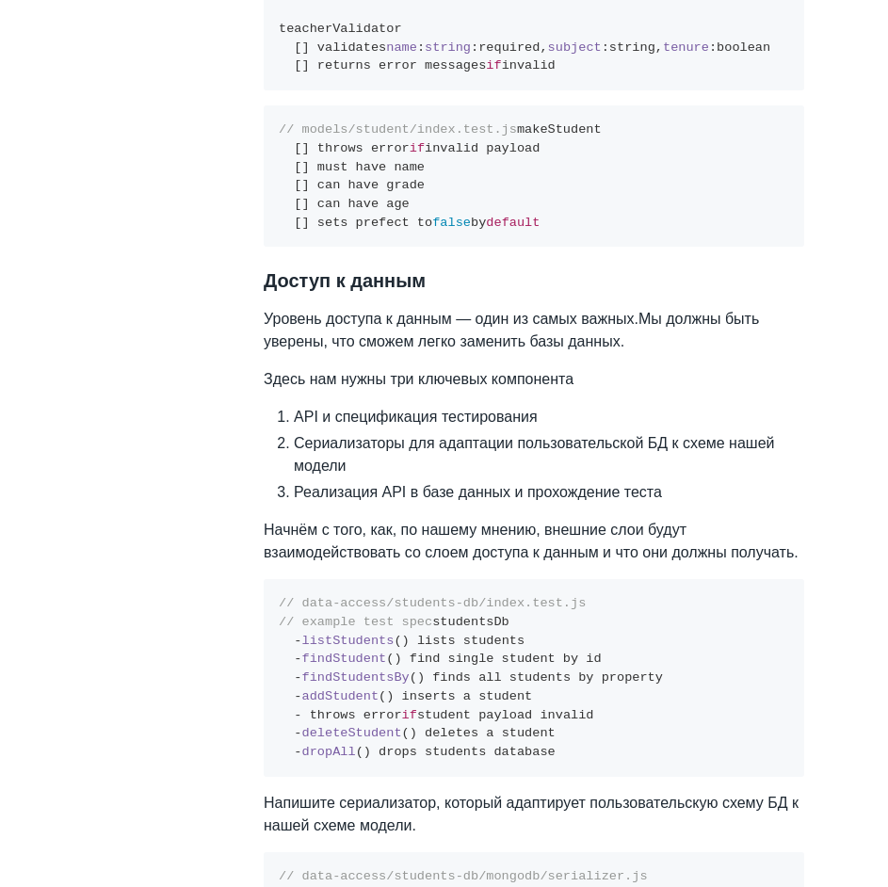
scroll to position [4617, 0]
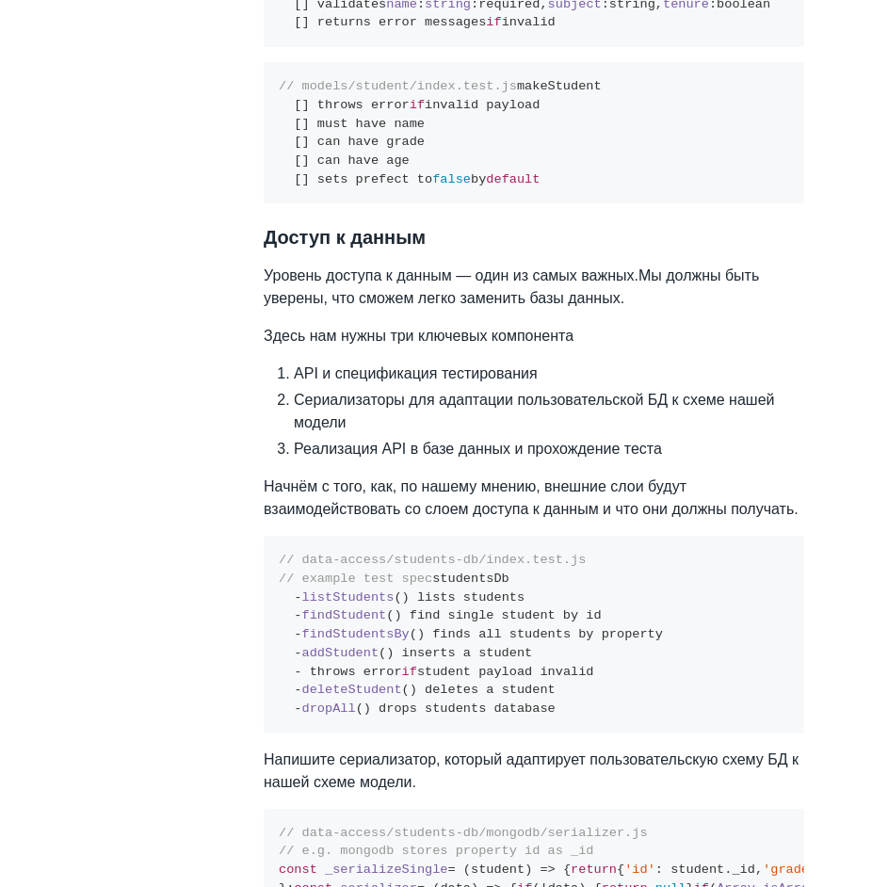
drag, startPoint x: 554, startPoint y: 381, endPoint x: 270, endPoint y: 274, distance: 303.9
drag, startPoint x: 407, startPoint y: 458, endPoint x: 513, endPoint y: 464, distance: 106.5
click at [513, 203] on pre "// models/student/index.test.js makeStudent [] throws error if invalid payload …" at bounding box center [534, 132] width 540 height 141
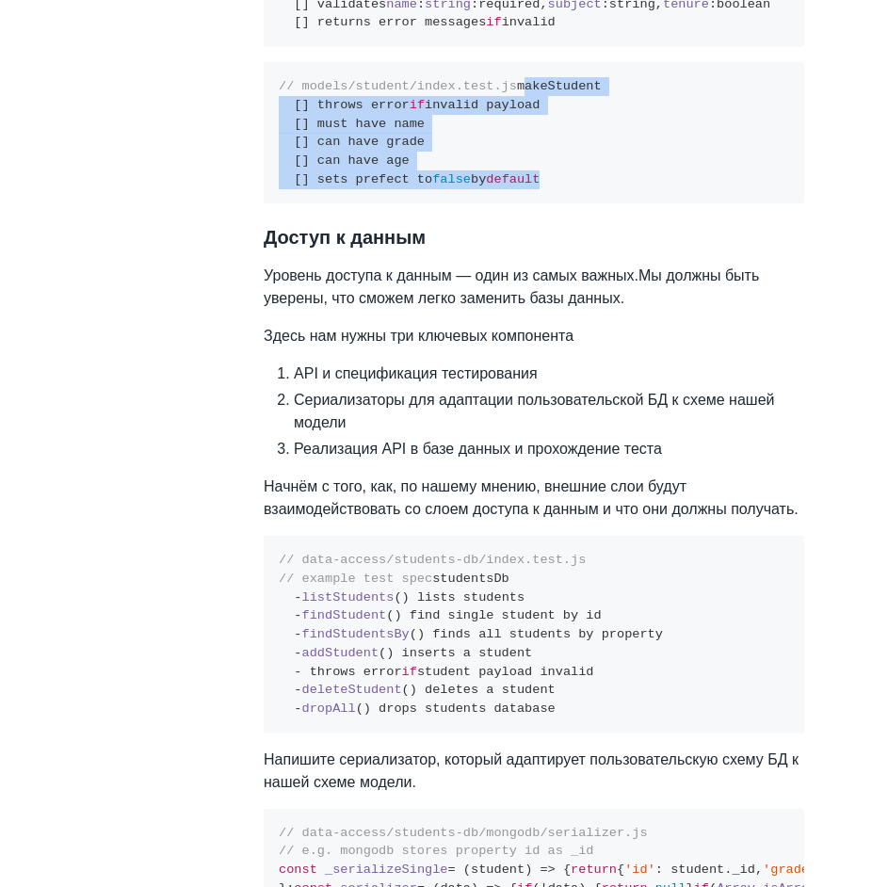
drag, startPoint x: 545, startPoint y: 575, endPoint x: 265, endPoint y: 483, distance: 294.4
click at [265, 203] on pre "// models/student/index.test.js makeStudent [] throws error if invalid payload …" at bounding box center [534, 132] width 540 height 141
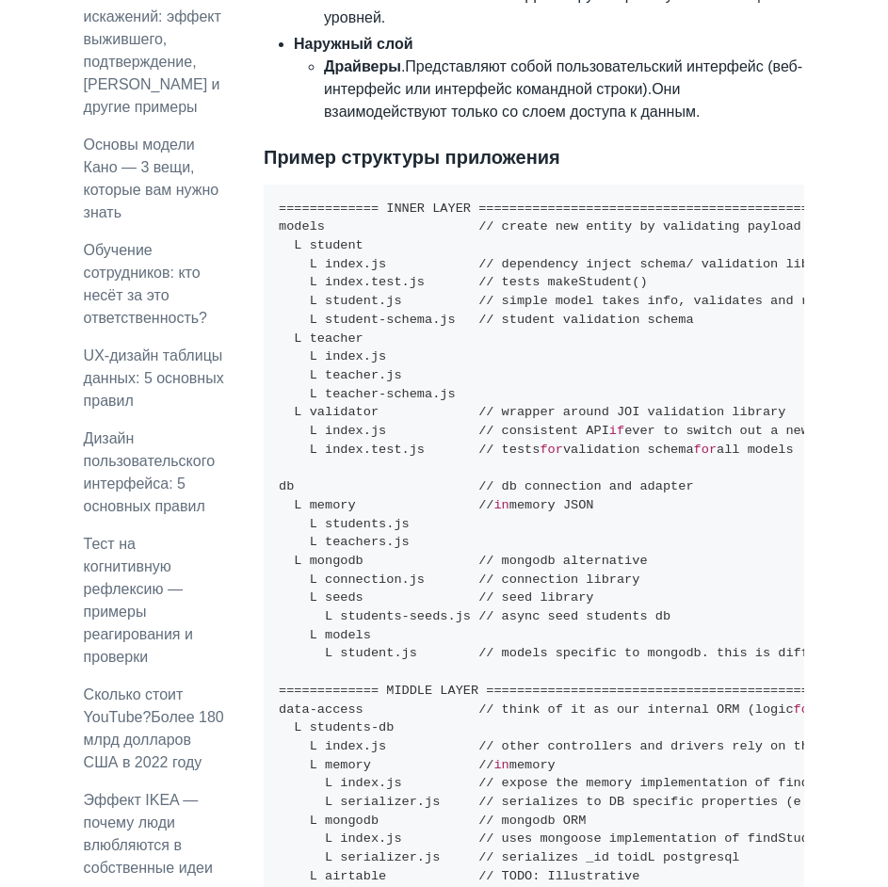
scroll to position [2076, 0]
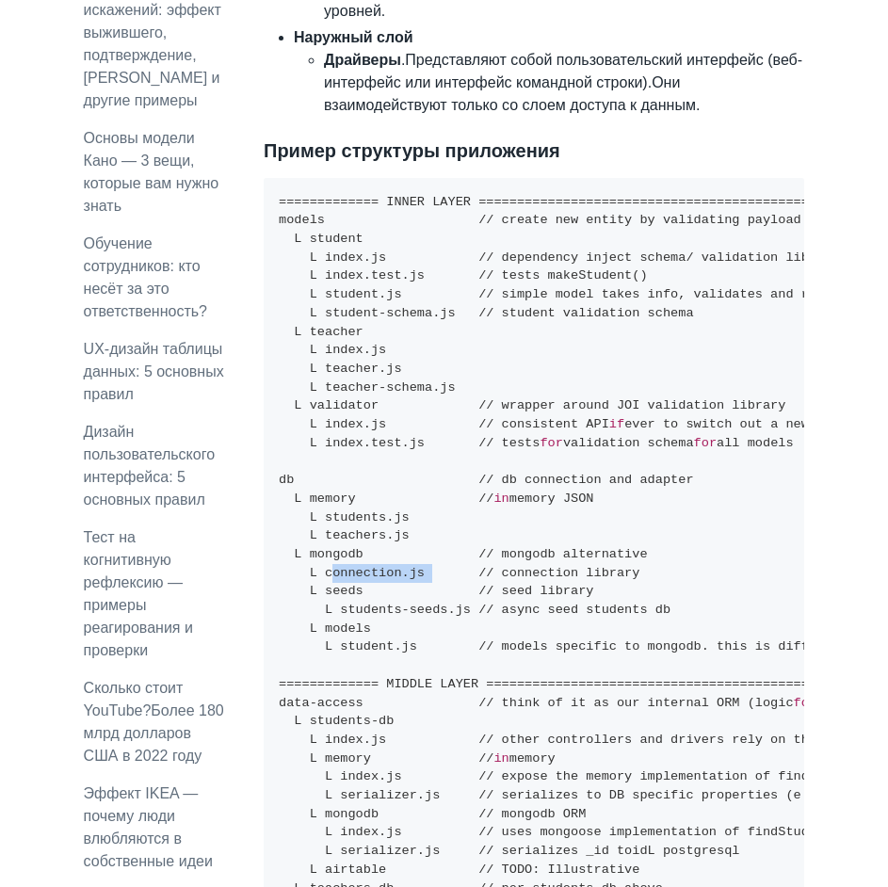
drag, startPoint x: 322, startPoint y: 501, endPoint x: 410, endPoint y: 505, distance: 88.6
click at [410, 505] on code "============= INNER LAYER =====================================================…" at bounding box center [797, 638] width 1036 height 886
